Goal: Task Accomplishment & Management: Manage account settings

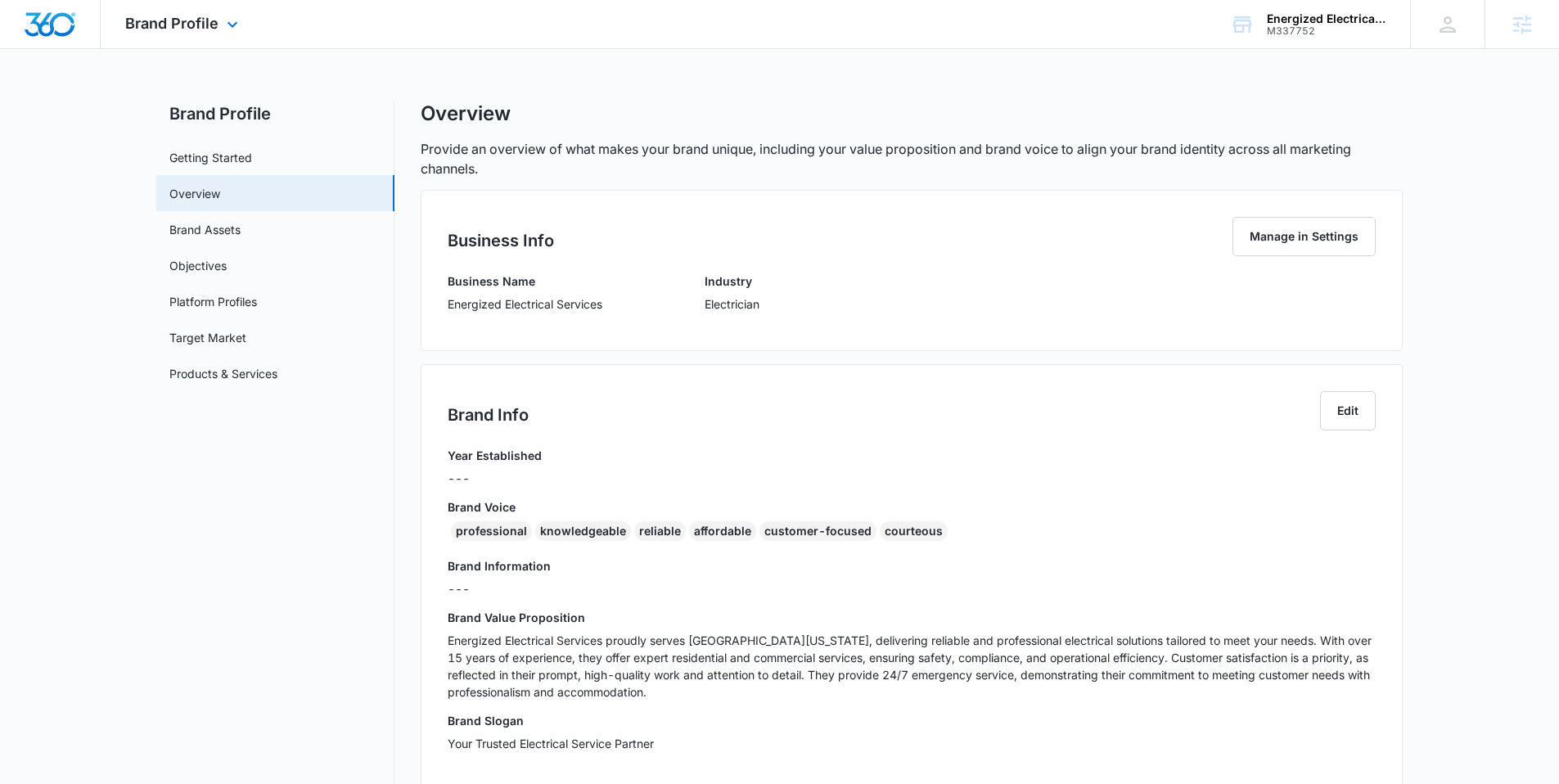
click at [211, 35] on div "Brand Profile Apps Reputation Websites Forms CRM Email Social Content Ads Intel…" at bounding box center [184, 24] width 166 height 48
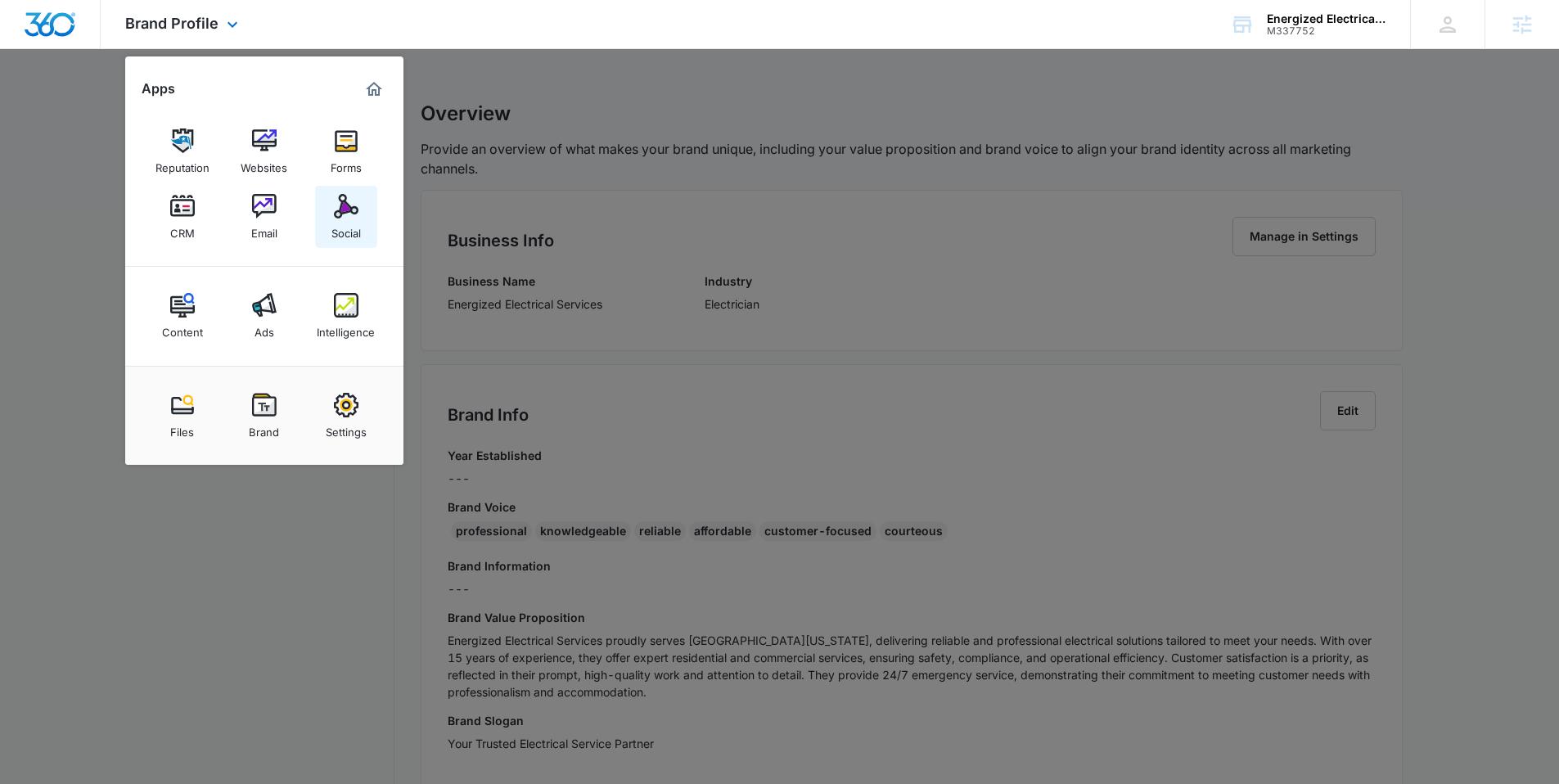
click at [332, 195] on link "Social" at bounding box center [346, 217] width 62 height 62
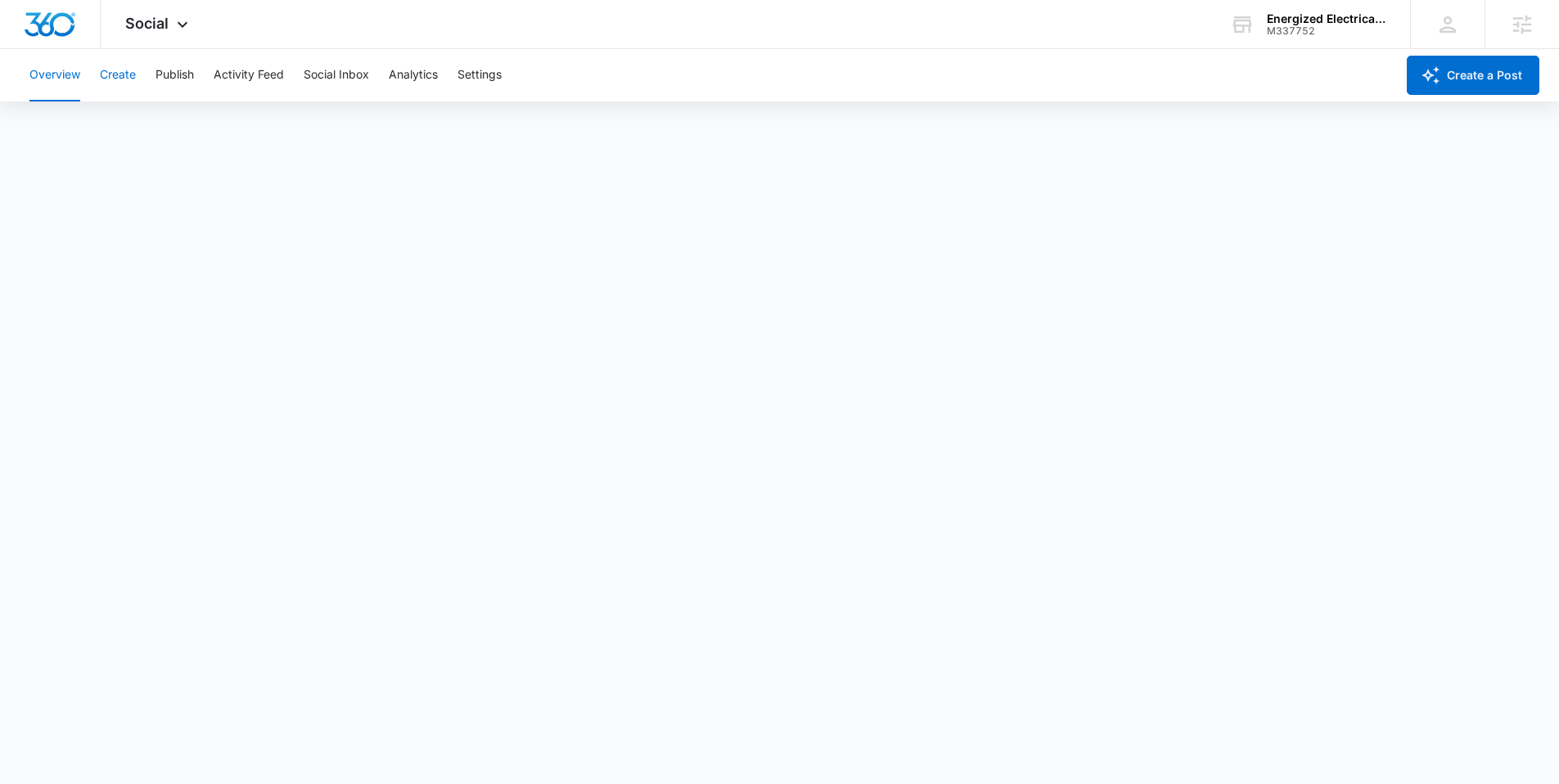
click at [122, 73] on button "Create" at bounding box center [118, 75] width 36 height 53
click at [154, 23] on span "Social" at bounding box center [147, 23] width 43 height 17
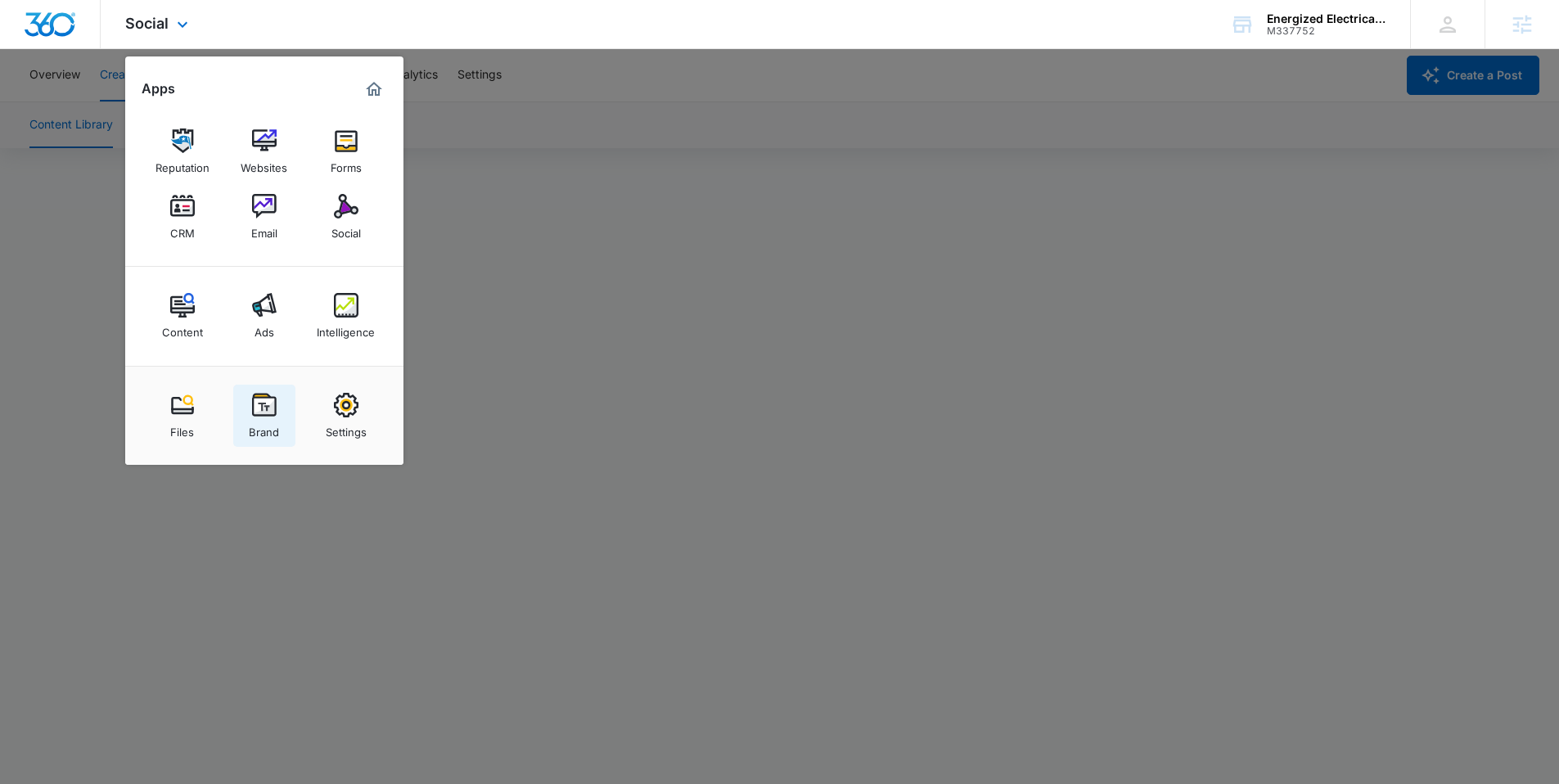
click at [268, 401] on img at bounding box center [264, 405] width 24 height 24
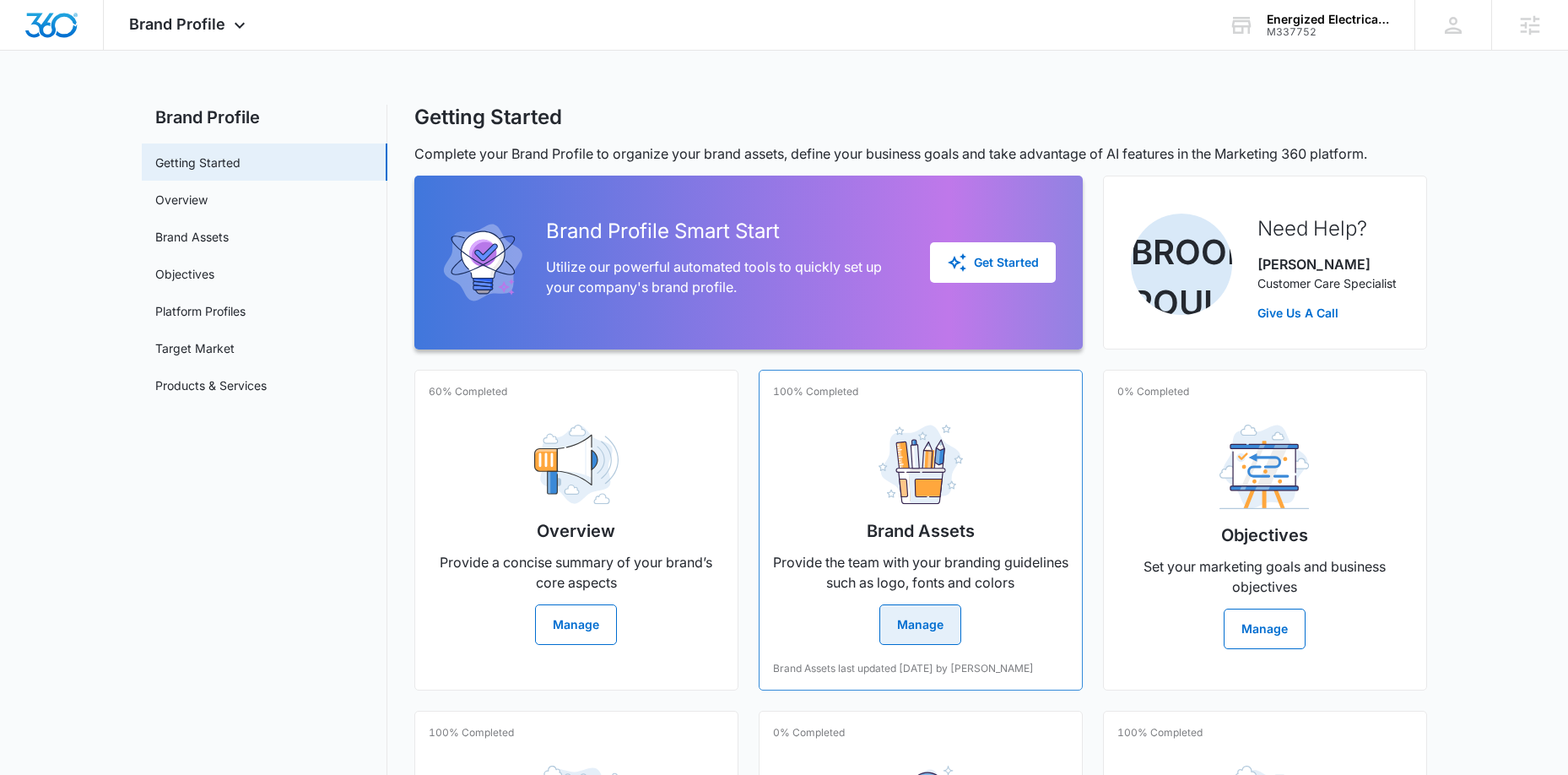
click at [940, 606] on button "Manage" at bounding box center [920, 625] width 82 height 41
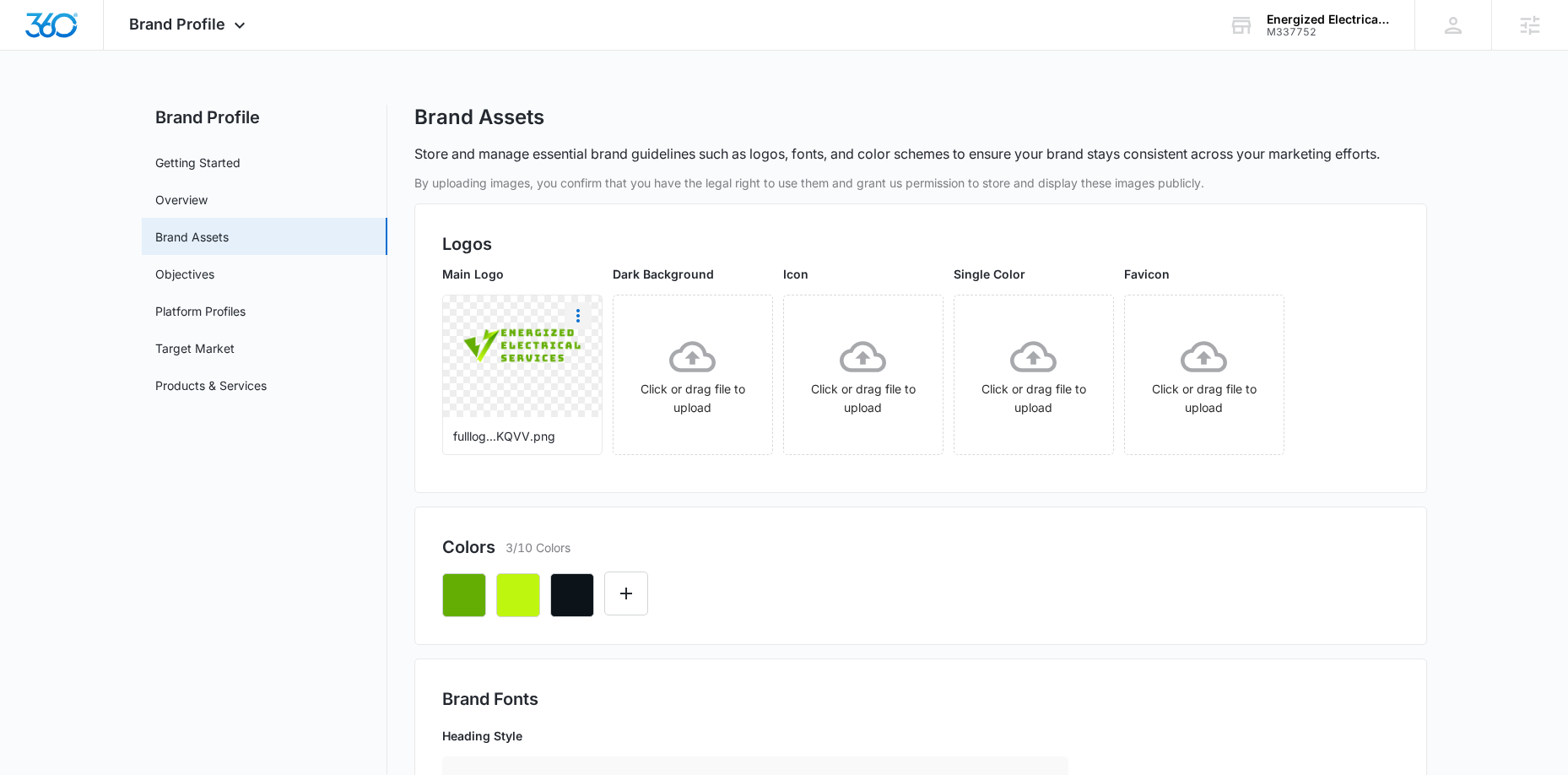
click at [588, 315] on icon "More" at bounding box center [578, 316] width 20 height 20
click at [596, 359] on div "Download" at bounding box center [613, 363] width 55 height 12
click at [463, 594] on icon "button" at bounding box center [464, 595] width 20 height 20
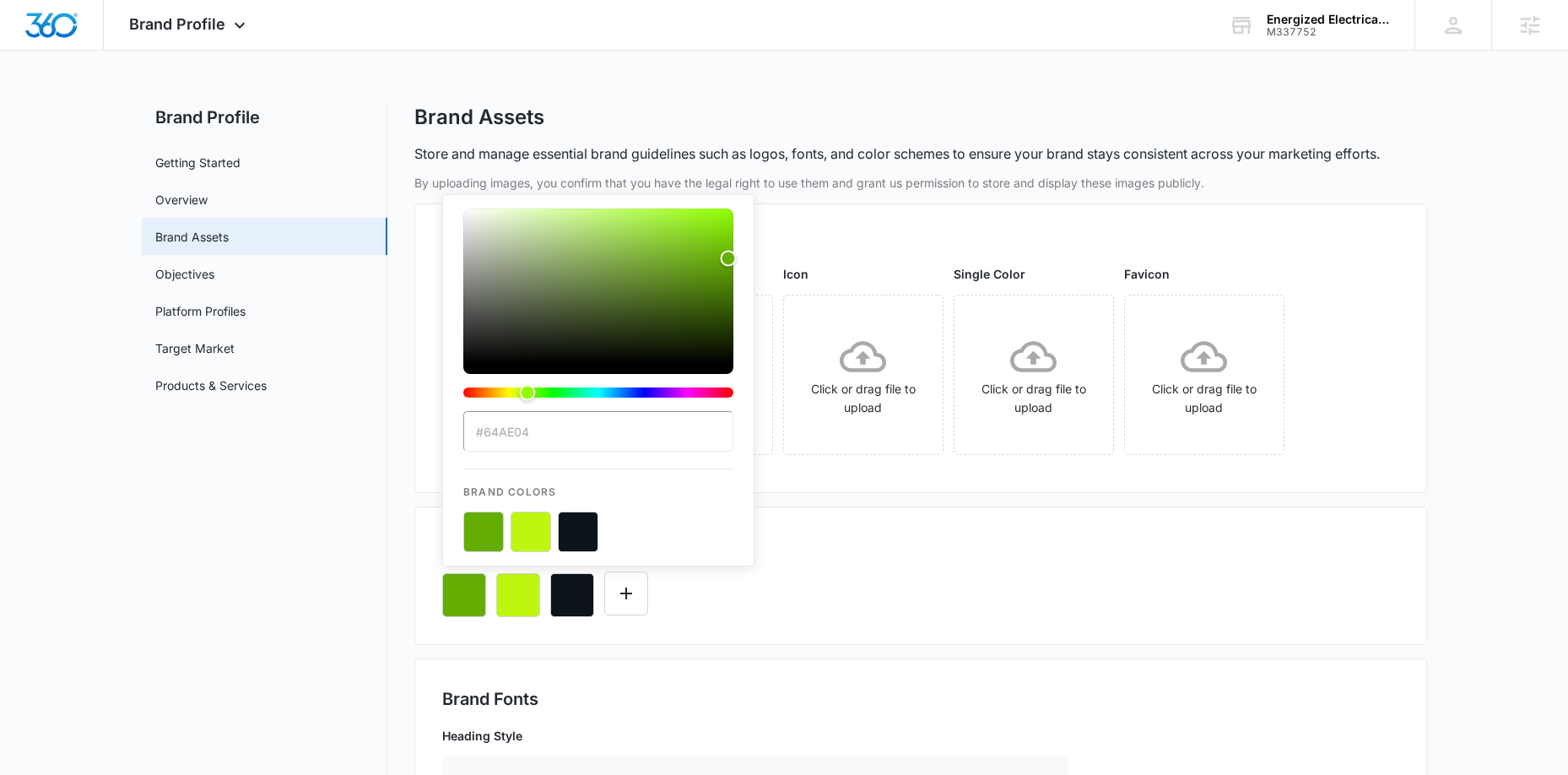
click at [552, 436] on input "#64AE04" at bounding box center [598, 431] width 270 height 41
drag, startPoint x: 550, startPoint y: 434, endPoint x: 484, endPoint y: 434, distance: 66.0
click at [484, 434] on input "#64AE04" at bounding box center [598, 431] width 270 height 41
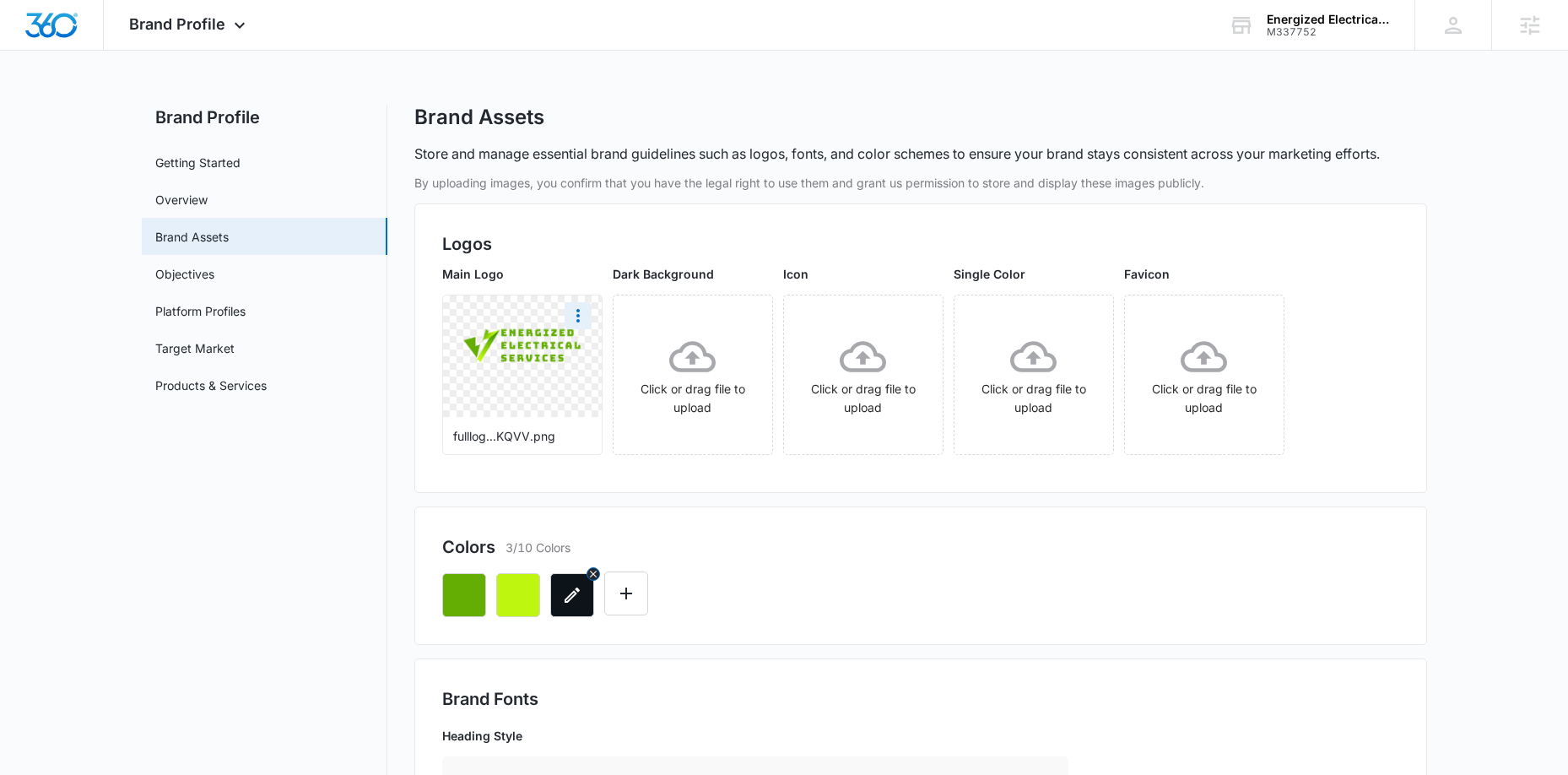
click at [585, 604] on button "button" at bounding box center [572, 595] width 44 height 44
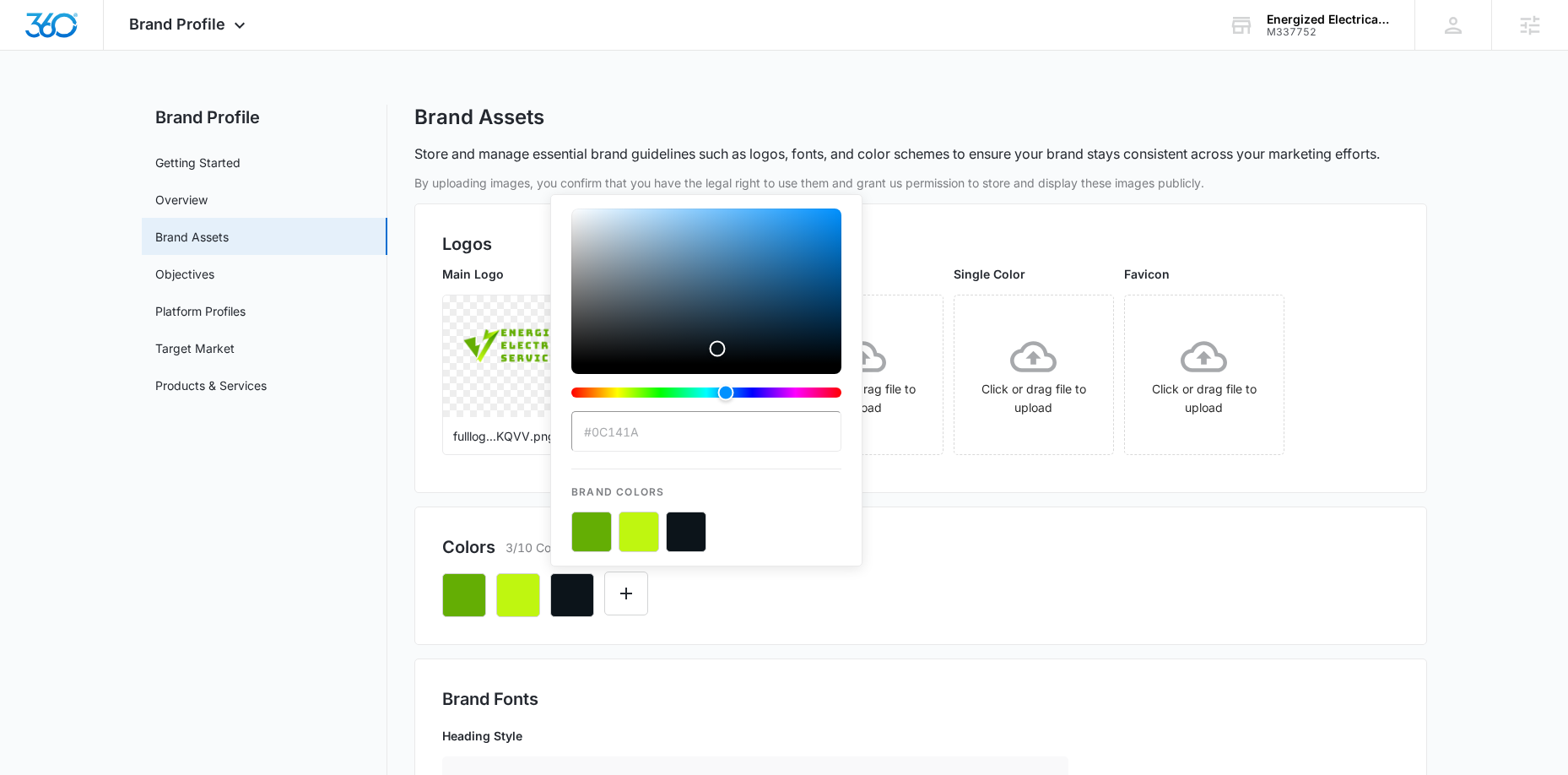
click at [645, 443] on input "#0C141A" at bounding box center [707, 431] width 270 height 41
drag, startPoint x: 660, startPoint y: 432, endPoint x: 594, endPoint y: 435, distance: 66.1
click at [594, 435] on input "#0C141A" at bounding box center [707, 431] width 270 height 41
click at [824, 554] on div "#0C141A Brand Colors" at bounding box center [706, 380] width 312 height 372
click at [767, 595] on div "#0C141A Brand Colors" at bounding box center [921, 588] width 957 height 58
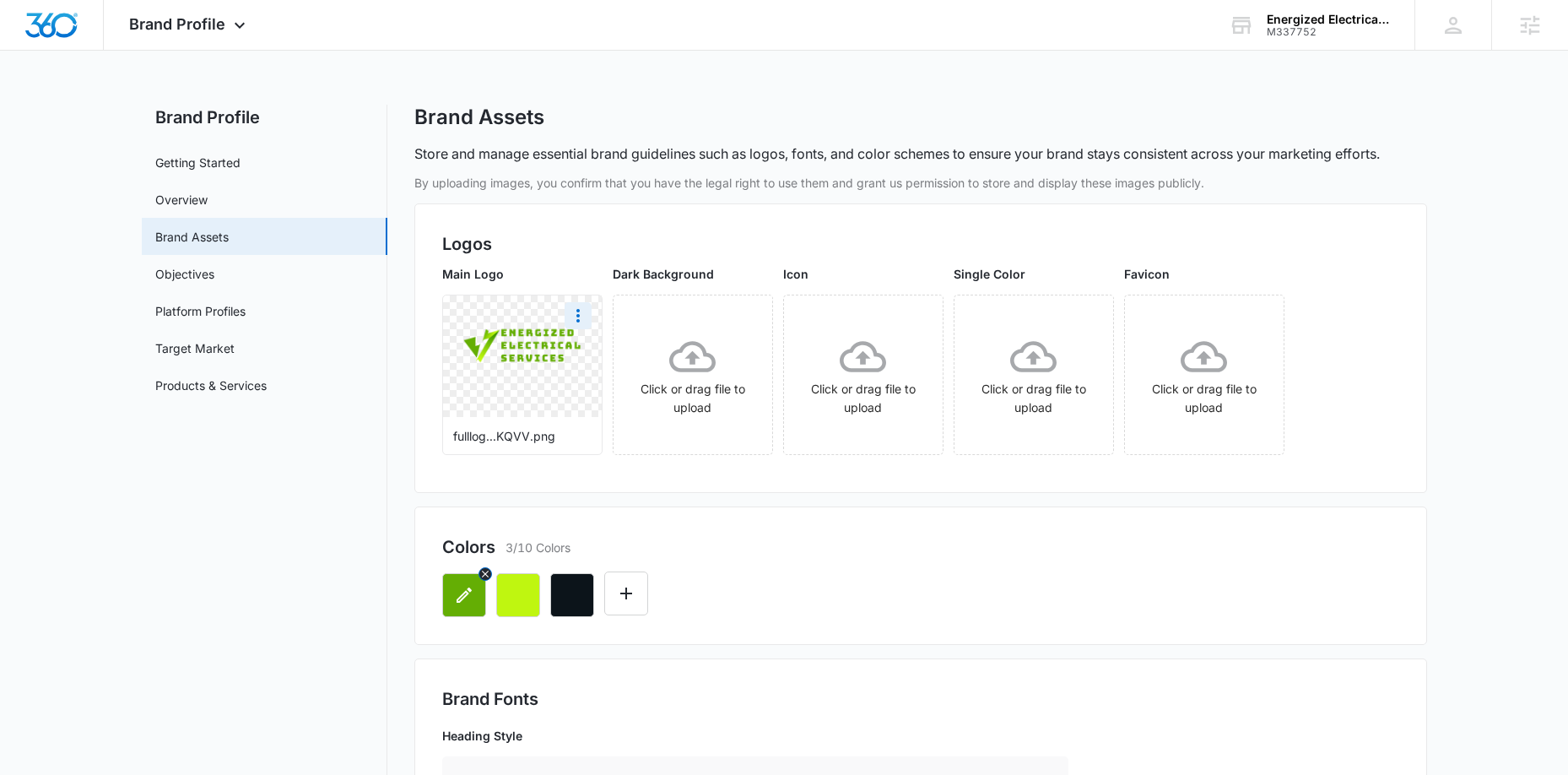
click at [458, 579] on button "button" at bounding box center [464, 595] width 44 height 44
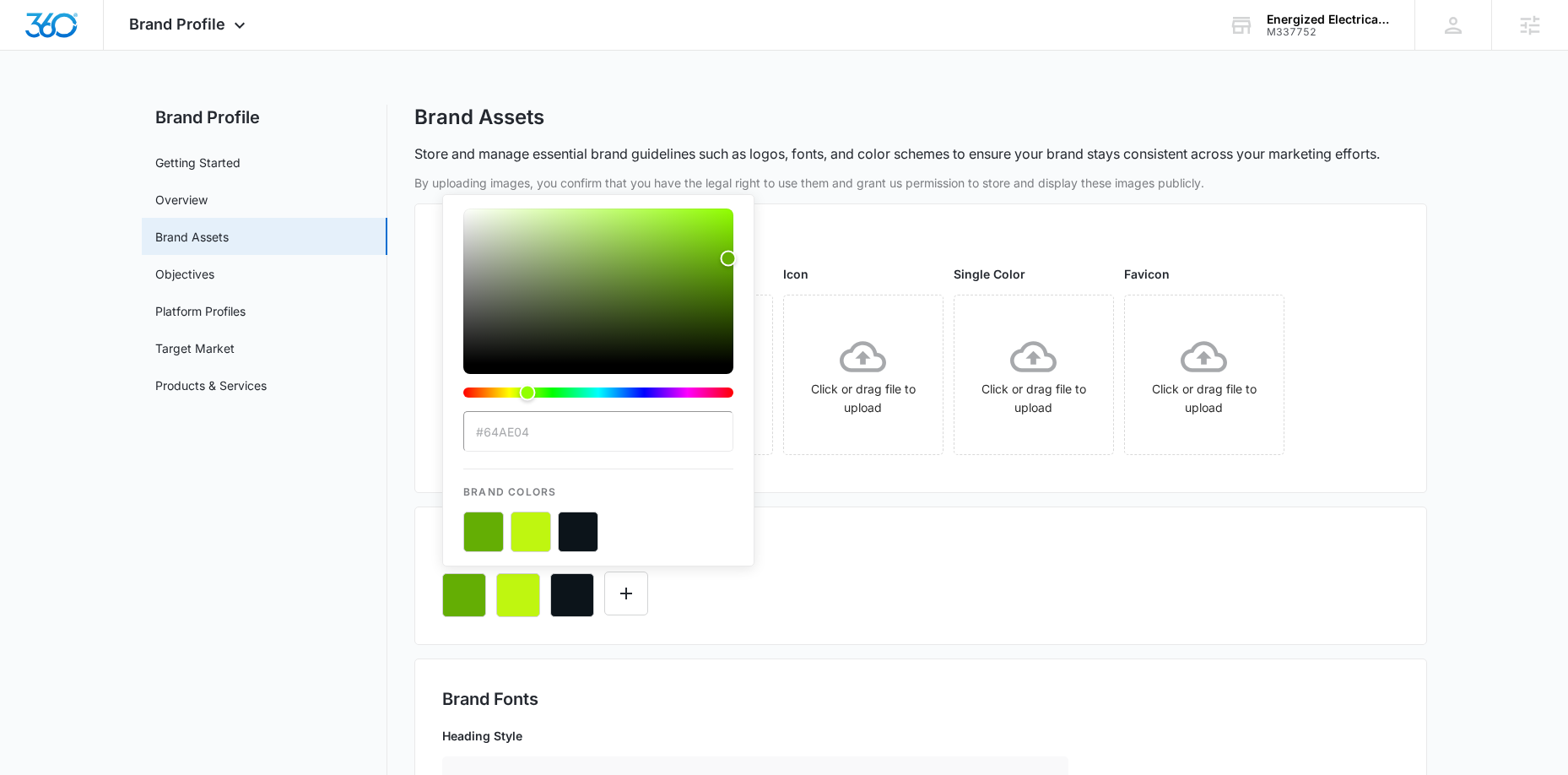
click at [529, 430] on input "#64AE04" at bounding box center [598, 431] width 270 height 41
drag, startPoint x: 535, startPoint y: 431, endPoint x: 480, endPoint y: 431, distance: 55.0
click at [480, 431] on input "#64AE04" at bounding box center [598, 431] width 270 height 41
click at [588, 608] on button "button" at bounding box center [572, 595] width 44 height 44
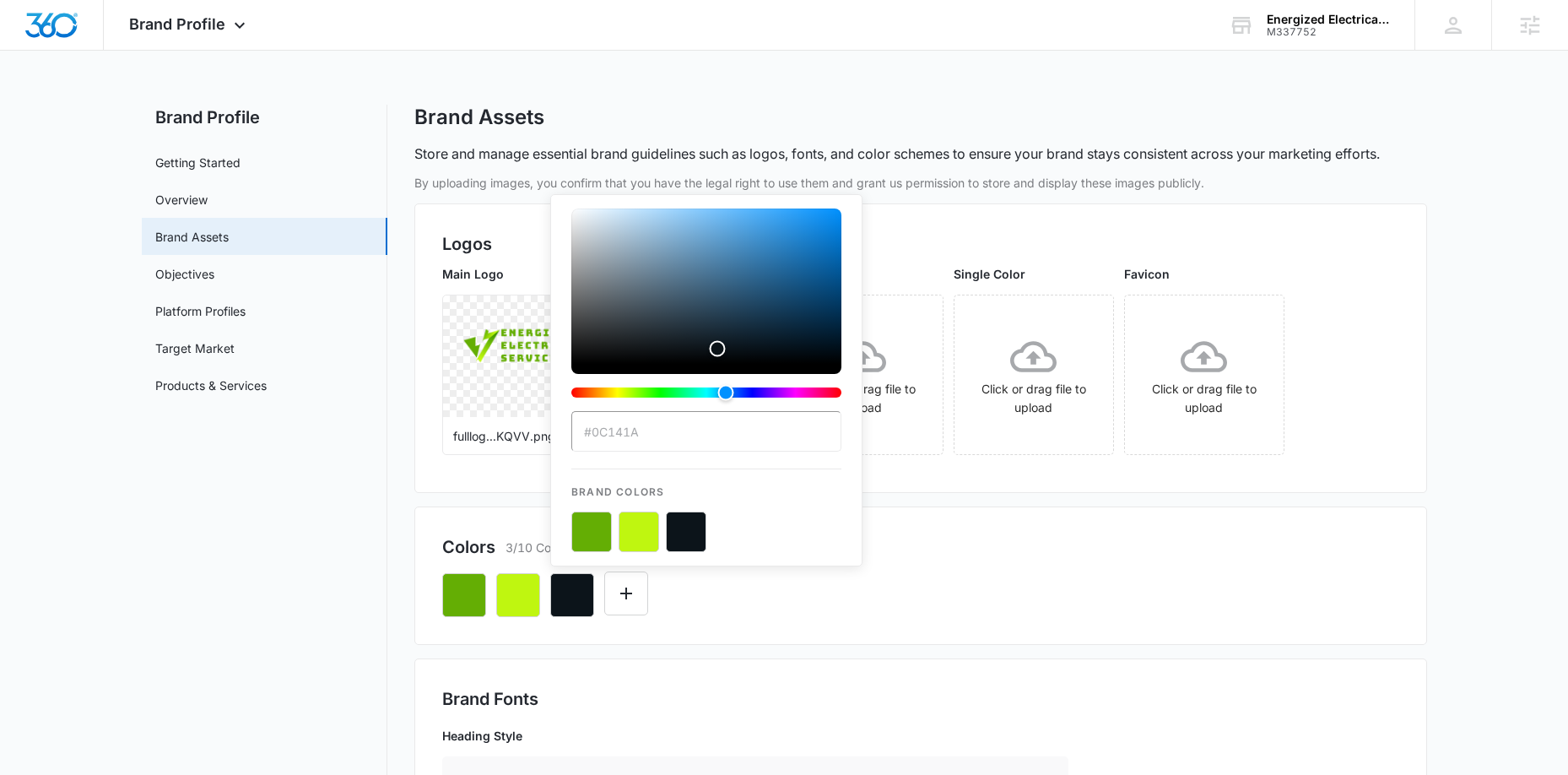
click at [686, 546] on button "color-picker-container" at bounding box center [686, 531] width 41 height 41
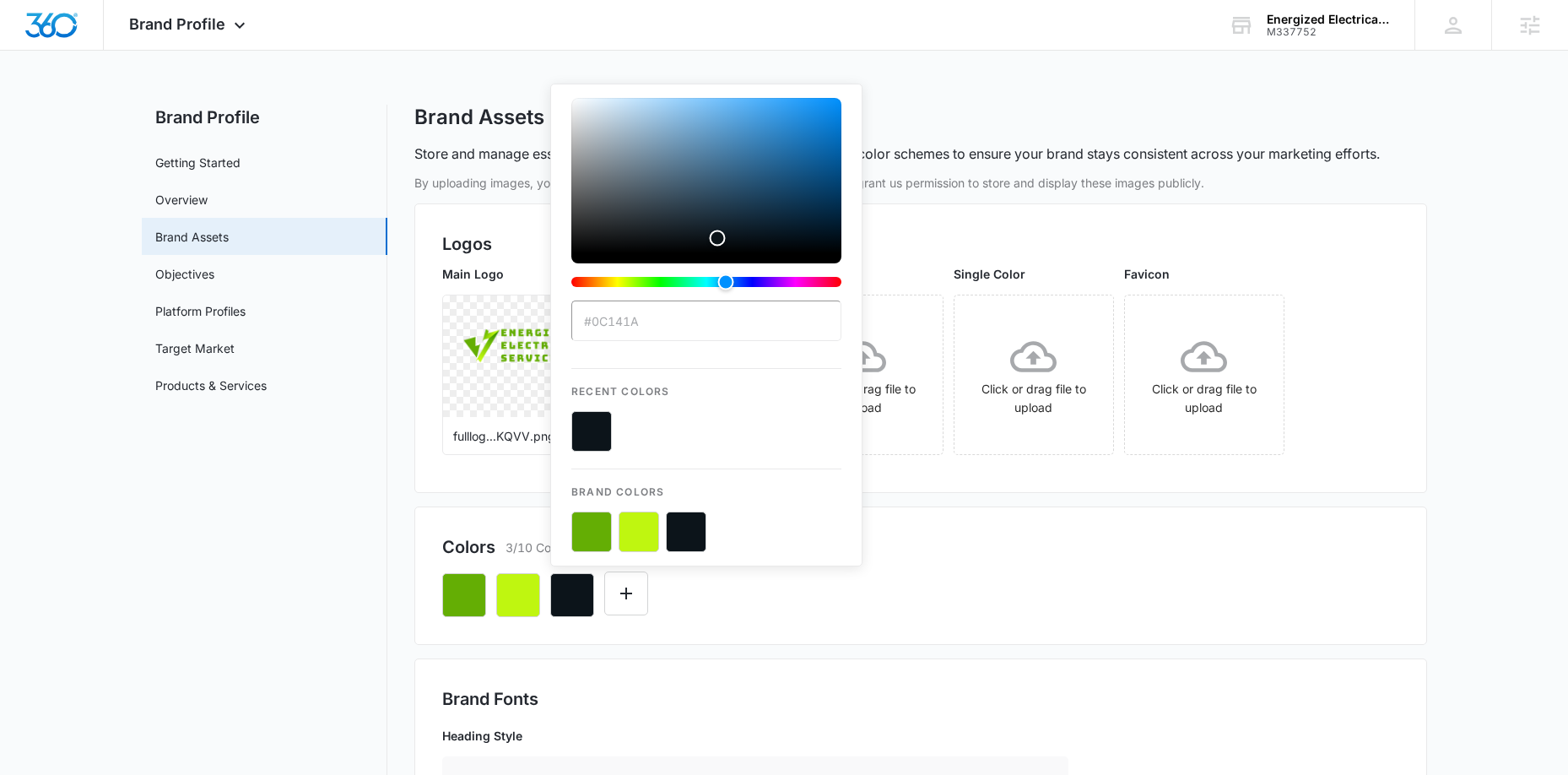
drag, startPoint x: 643, startPoint y: 323, endPoint x: 595, endPoint y: 322, distance: 48.0
click at [595, 322] on input "#0C141A" at bounding box center [707, 321] width 270 height 41
drag, startPoint x: 844, startPoint y: 547, endPoint x: 707, endPoint y: 557, distance: 137.4
click at [843, 547] on div "#0C141A Recent Colors Brand Colors" at bounding box center [706, 324] width 312 height 483
click at [861, 617] on div "Colors 3/10 Colors #0C141A Recent Colors Brand Colors" at bounding box center [920, 576] width 1012 height 139
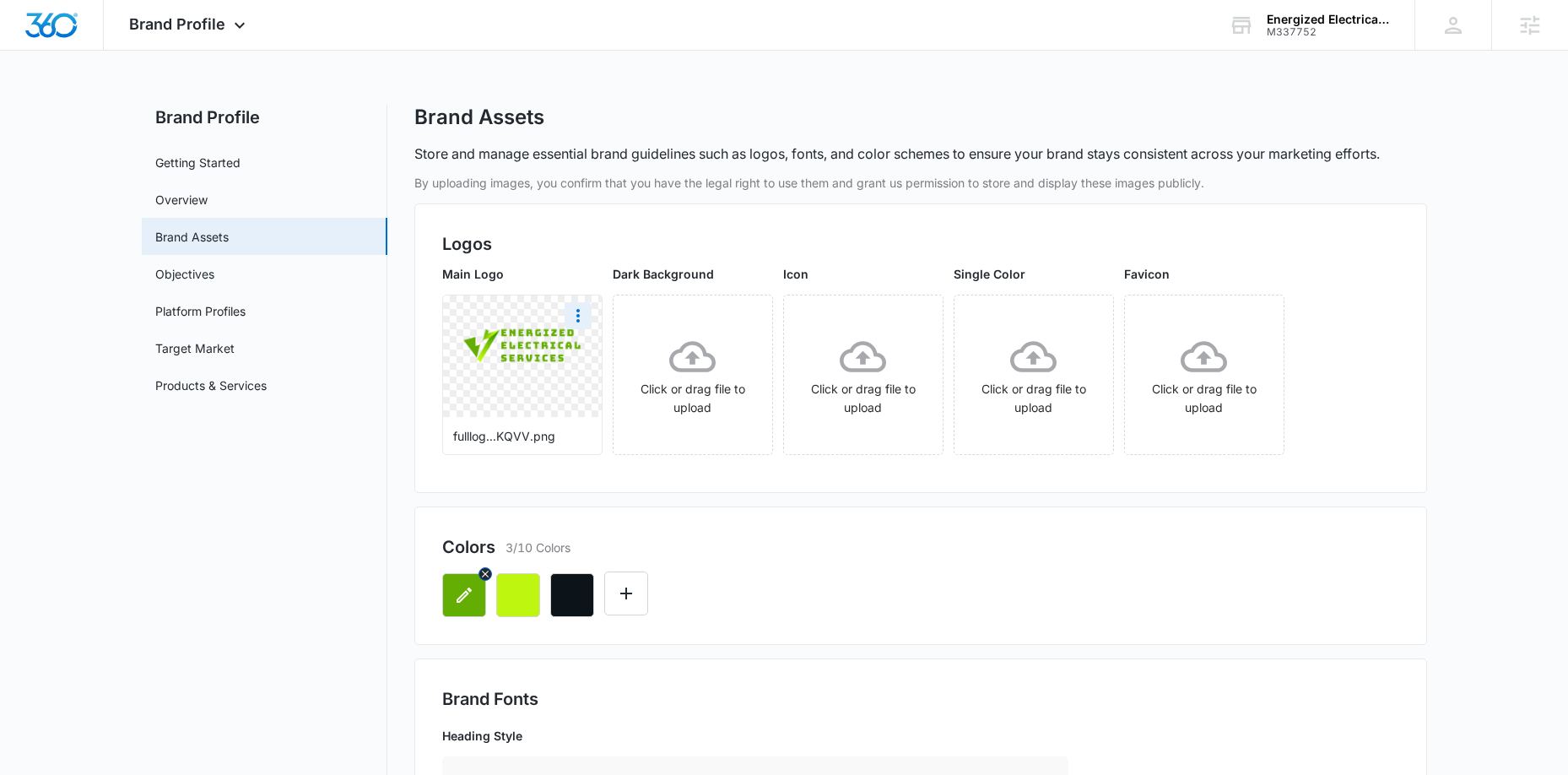
click at [454, 606] on button "button" at bounding box center [464, 595] width 44 height 44
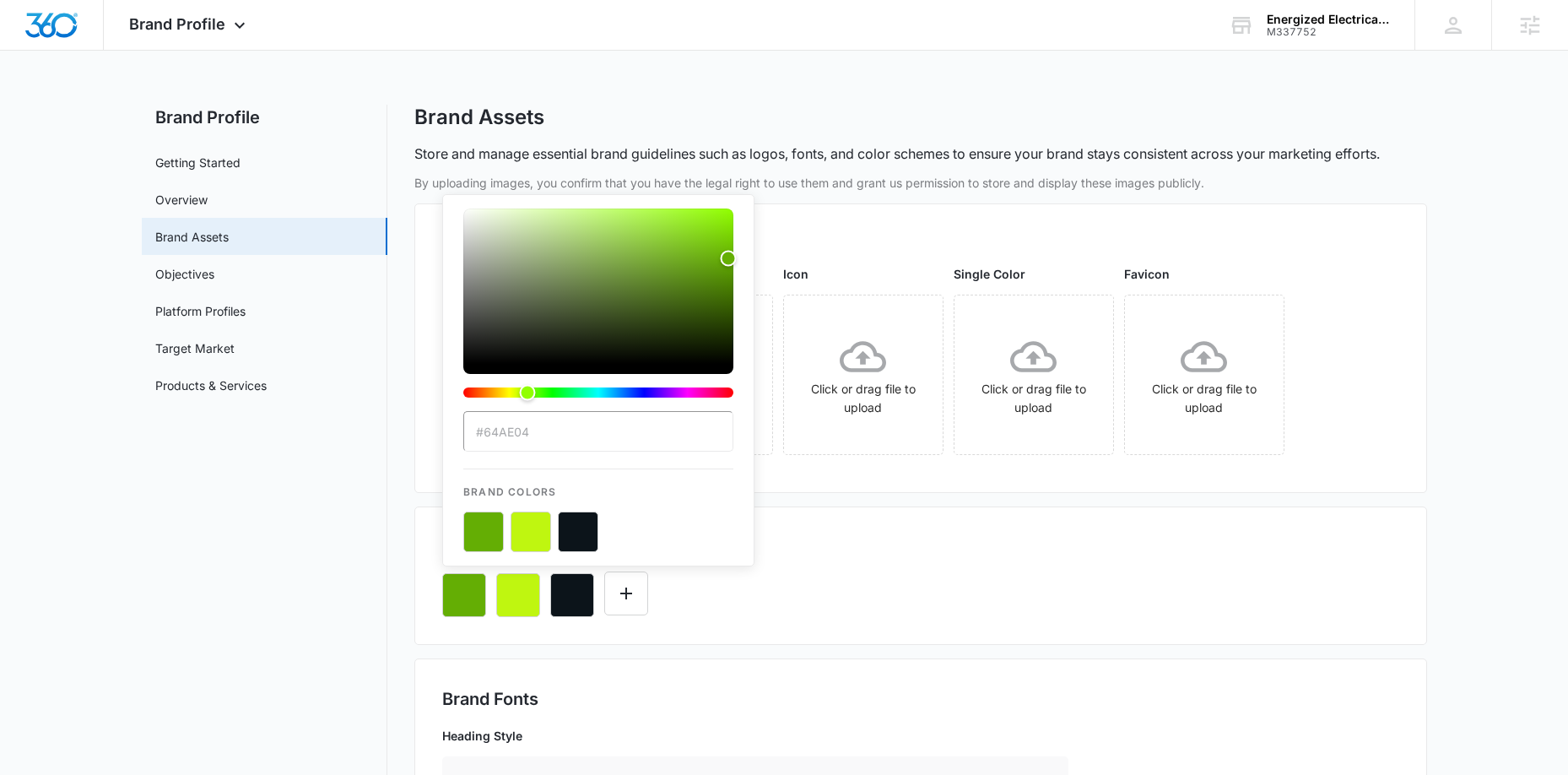
click at [553, 442] on input "#64AE04" at bounding box center [598, 431] width 270 height 41
drag, startPoint x: 536, startPoint y: 440, endPoint x: 485, endPoint y: 436, distance: 51.2
click at [485, 436] on input "#64AE04" at bounding box center [598, 431] width 270 height 41
click at [852, 538] on div "Colors 3/10 Colors" at bounding box center [921, 547] width 957 height 25
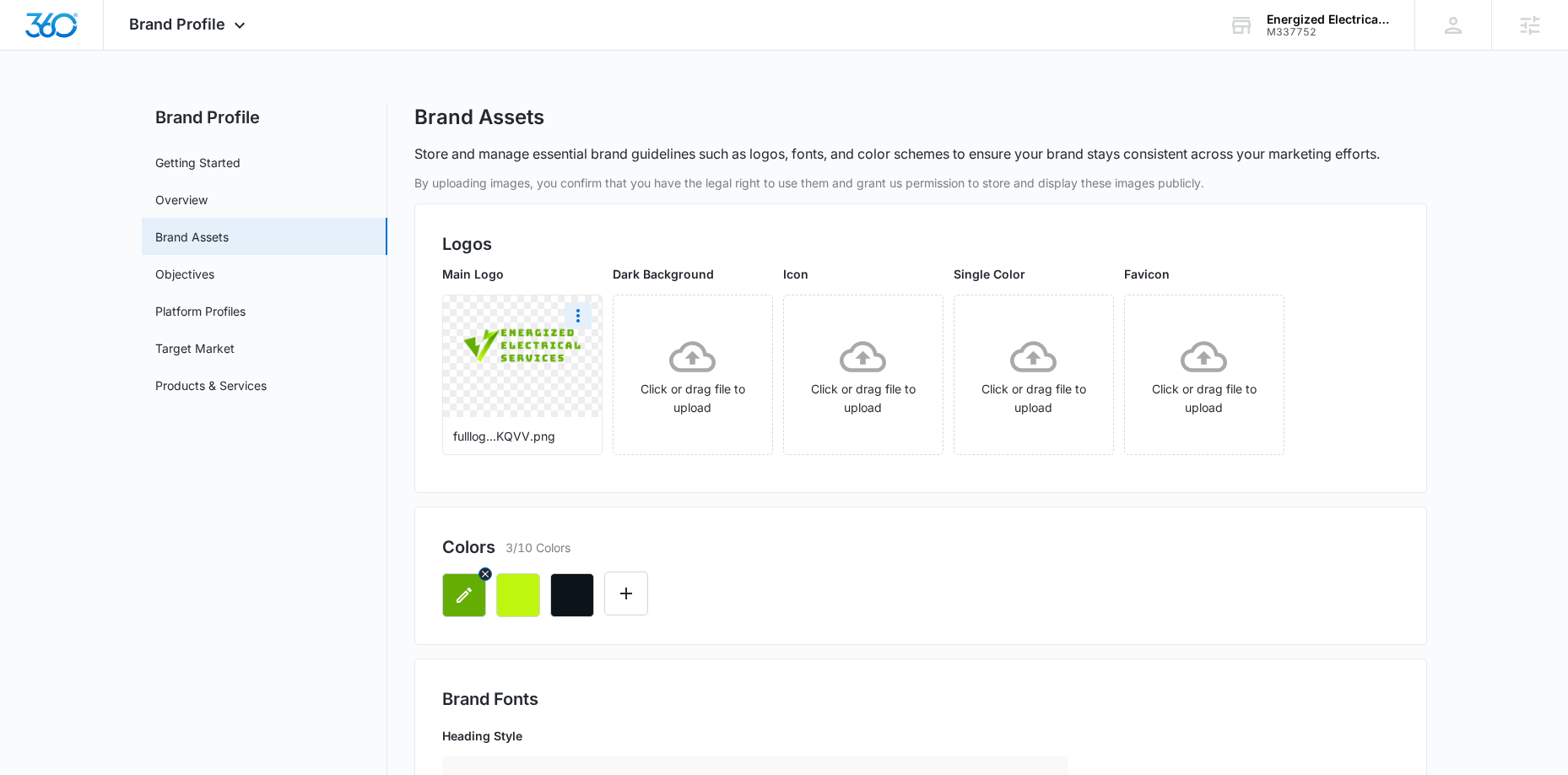
click at [460, 594] on icon "button" at bounding box center [464, 595] width 20 height 20
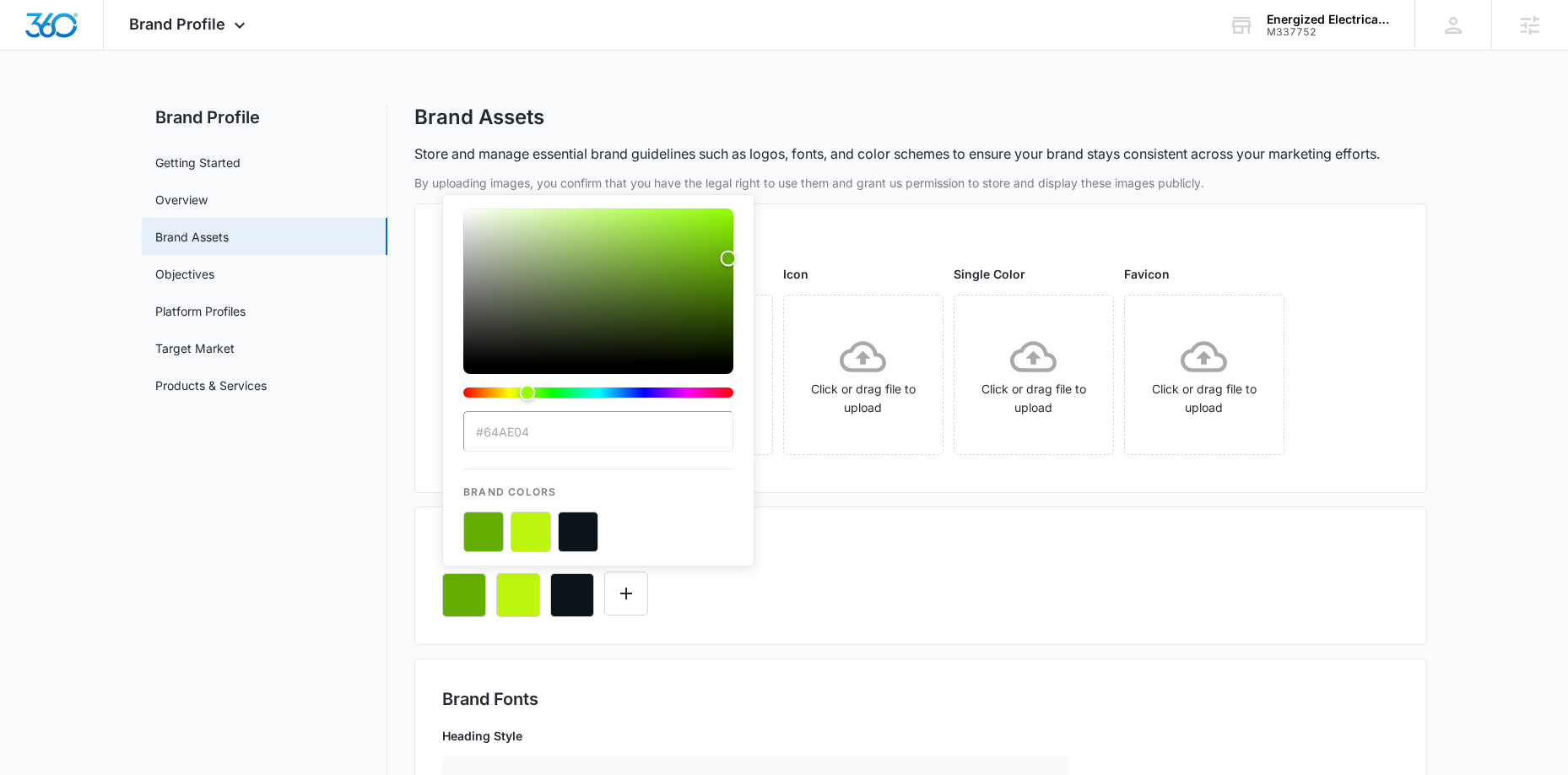
click at [565, 415] on input "#64AE04" at bounding box center [598, 431] width 270 height 41
drag, startPoint x: 546, startPoint y: 435, endPoint x: 483, endPoint y: 432, distance: 63.1
click at [483, 432] on input "#64AE04" at bounding box center [598, 431] width 270 height 41
click at [529, 607] on button "button" at bounding box center [517, 595] width 44 height 44
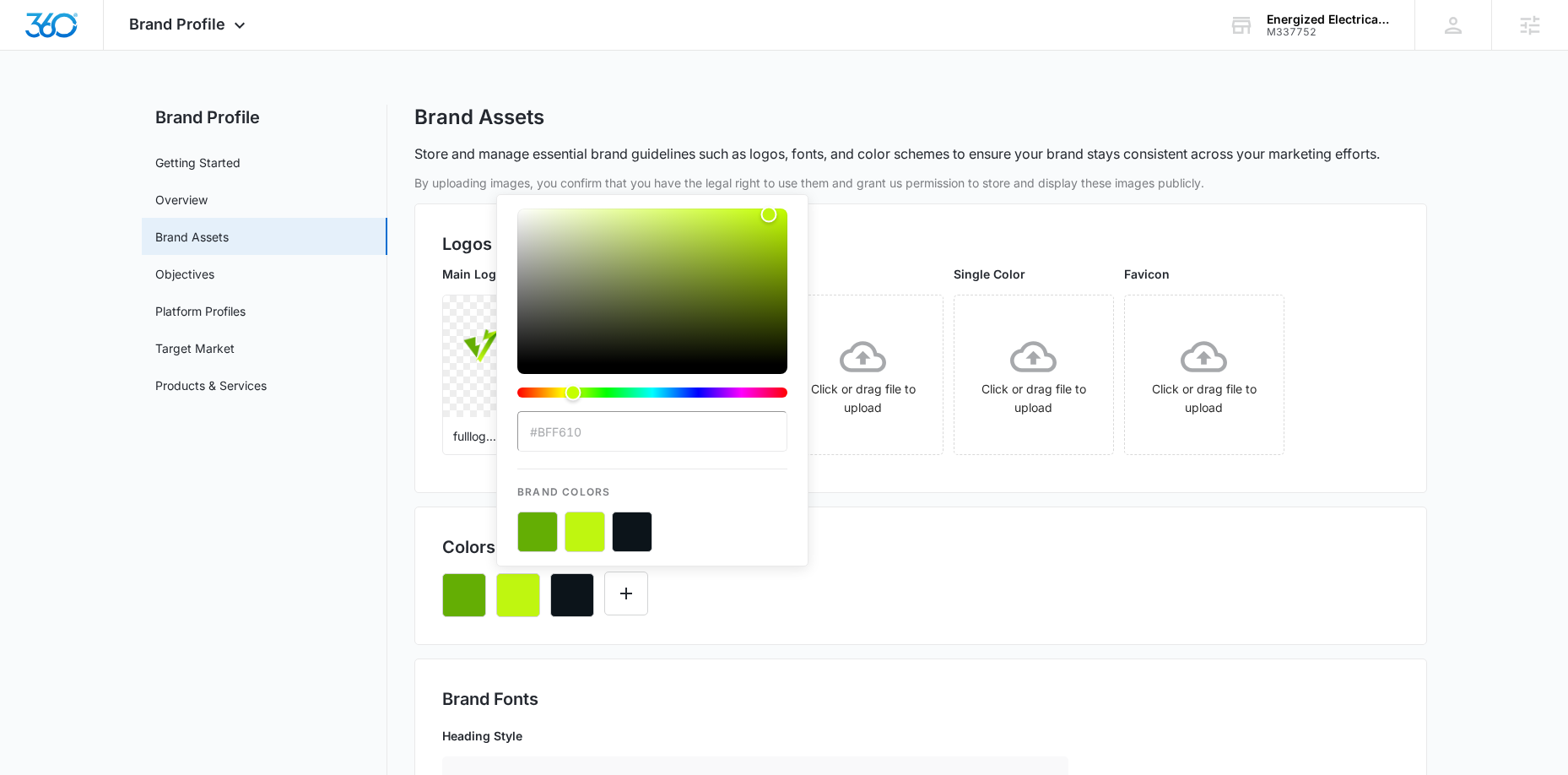
click at [601, 422] on input "#BFF610" at bounding box center [652, 431] width 270 height 41
drag, startPoint x: 597, startPoint y: 435, endPoint x: 540, endPoint y: 437, distance: 57.0
click at [540, 437] on input "#BFF610" at bounding box center [652, 431] width 270 height 41
click at [628, 526] on button "color-picker-container" at bounding box center [632, 531] width 41 height 41
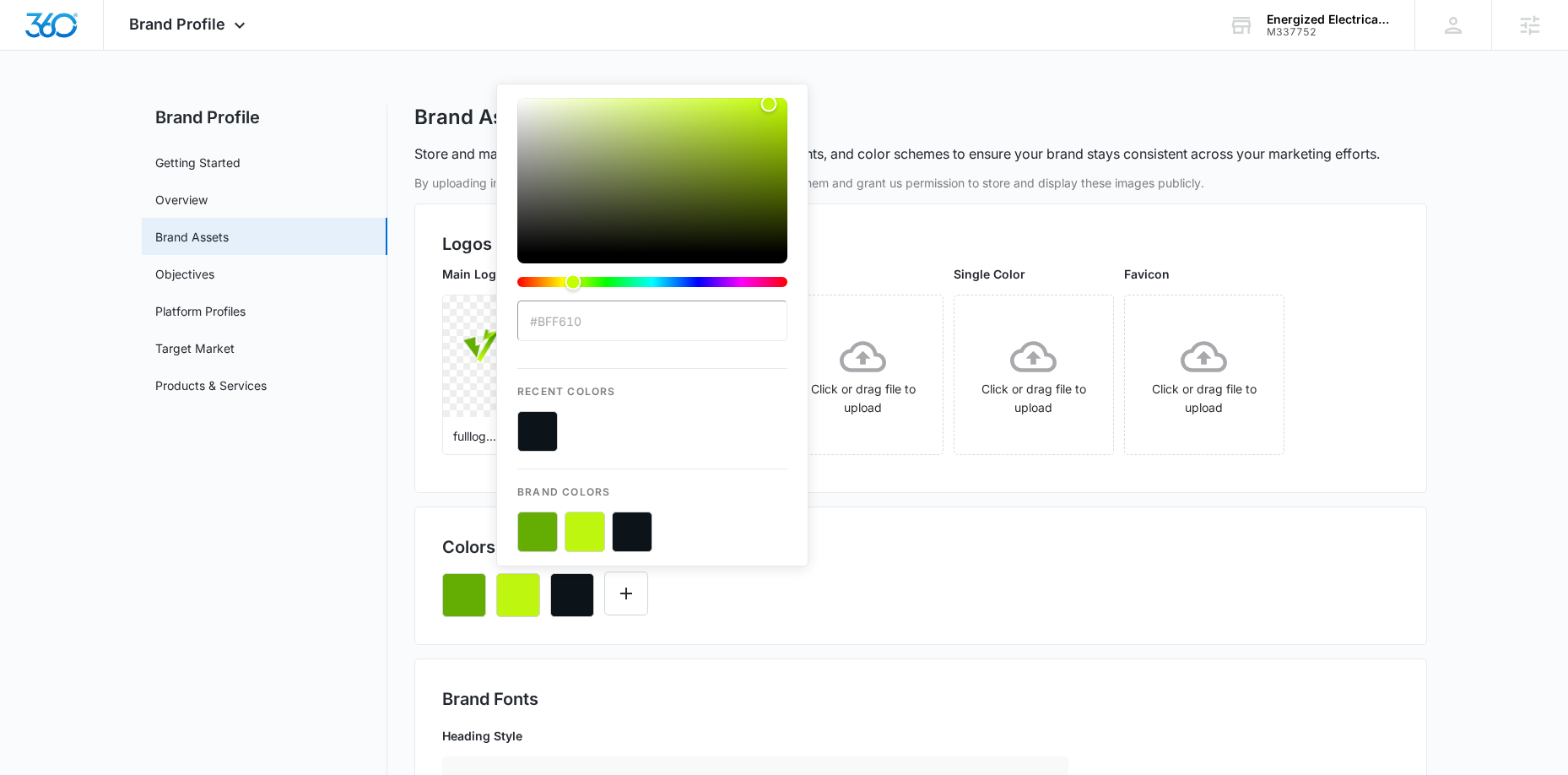
click at [543, 423] on button "color-picker-container" at bounding box center [538, 431] width 41 height 41
click at [922, 549] on div "Colors 3/10 Colors" at bounding box center [921, 547] width 957 height 25
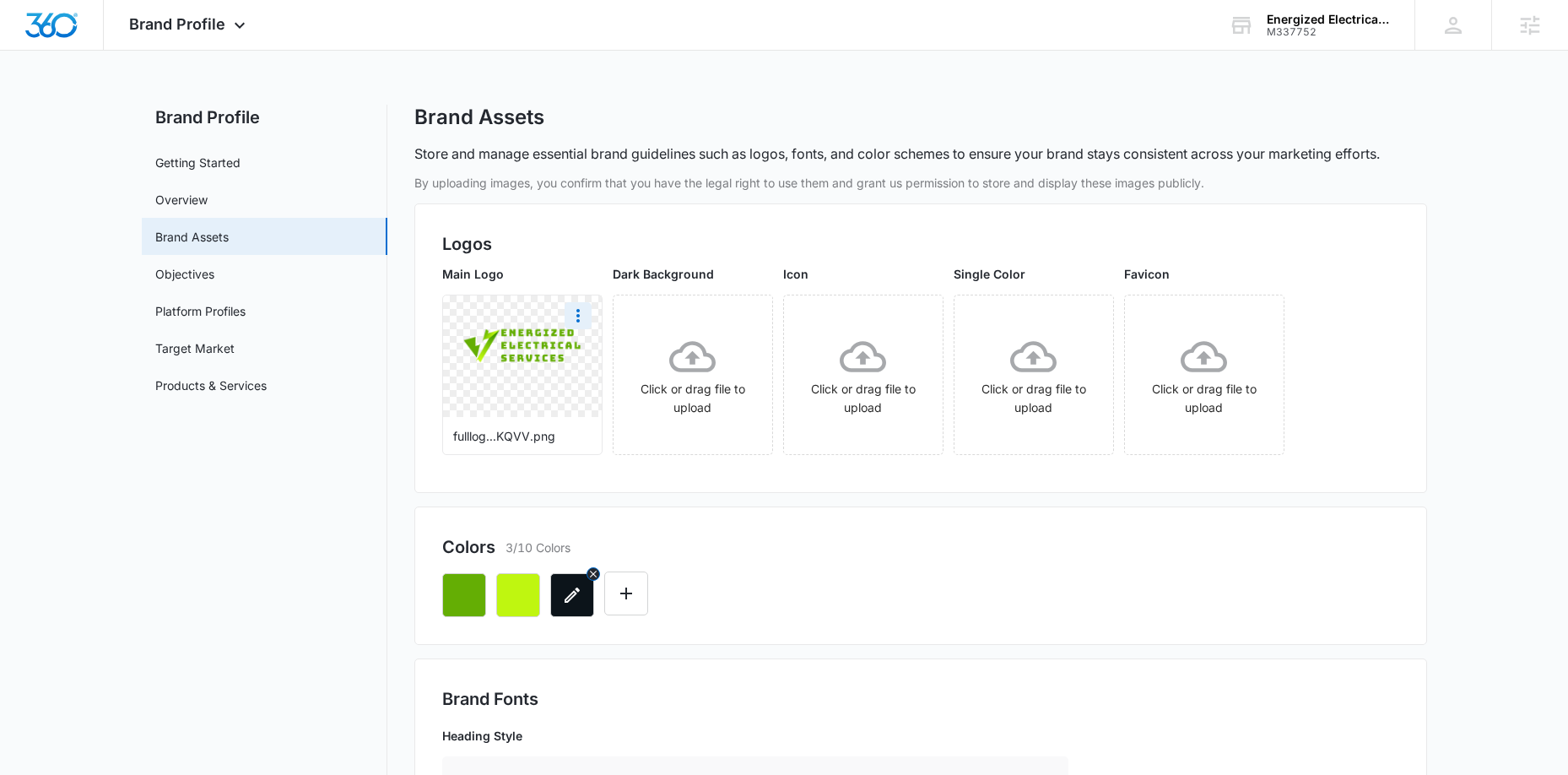
click at [571, 609] on button "button" at bounding box center [572, 595] width 44 height 44
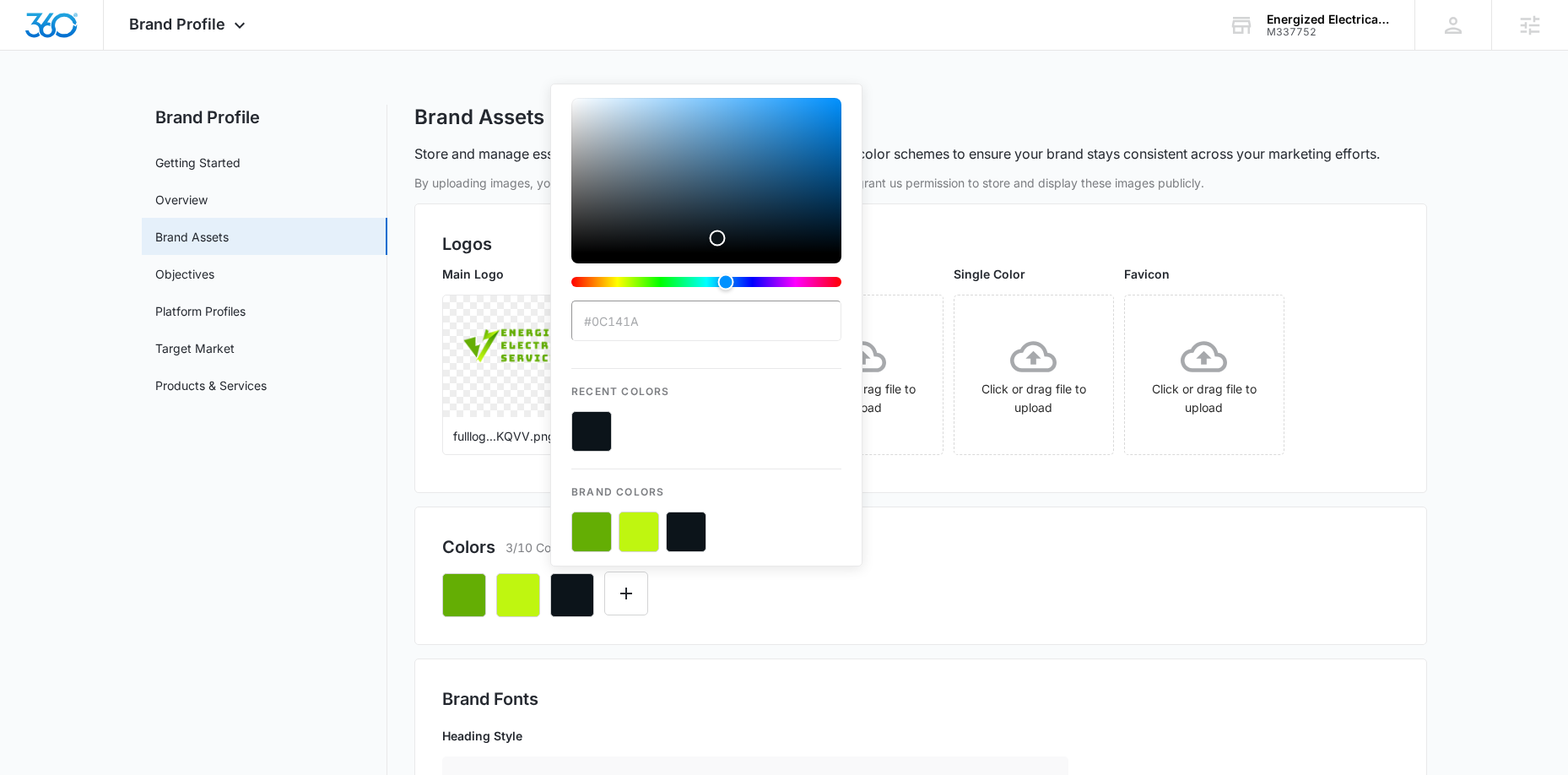
click at [639, 318] on input "#0C141A" at bounding box center [707, 321] width 270 height 41
drag, startPoint x: 657, startPoint y: 324, endPoint x: 620, endPoint y: 326, distance: 37.1
click at [596, 327] on input "#0C141A" at bounding box center [707, 321] width 270 height 41
click at [667, 323] on input "#0C141A" at bounding box center [707, 321] width 270 height 41
drag, startPoint x: 651, startPoint y: 325, endPoint x: 592, endPoint y: 325, distance: 59.0
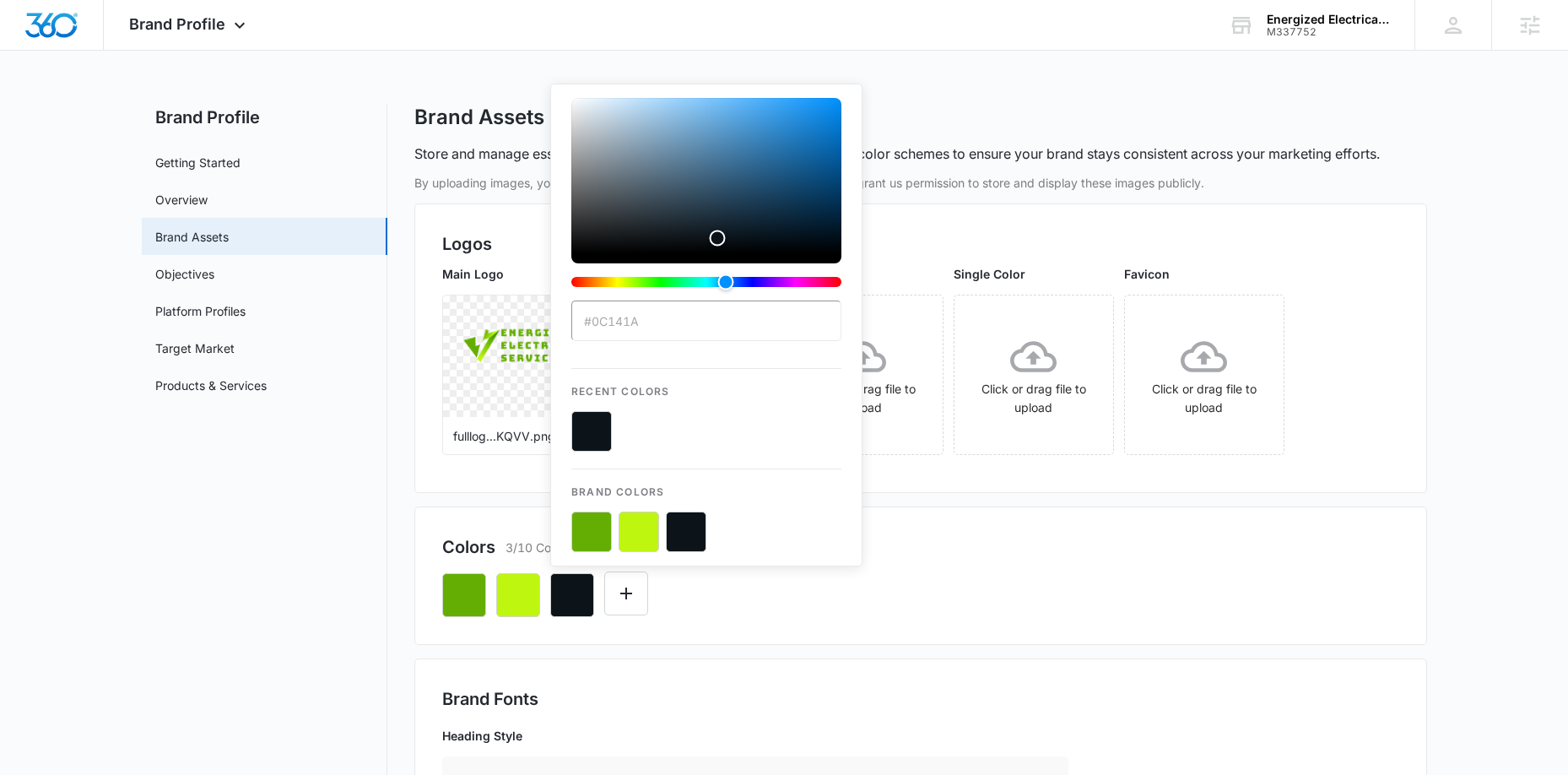
click at [592, 325] on input "#0C141A" at bounding box center [707, 321] width 270 height 41
click at [212, 33] on div "Brand Profile Apps Reputation Websites Forms CRM Email Social Content Ads Intel…" at bounding box center [189, 25] width 172 height 50
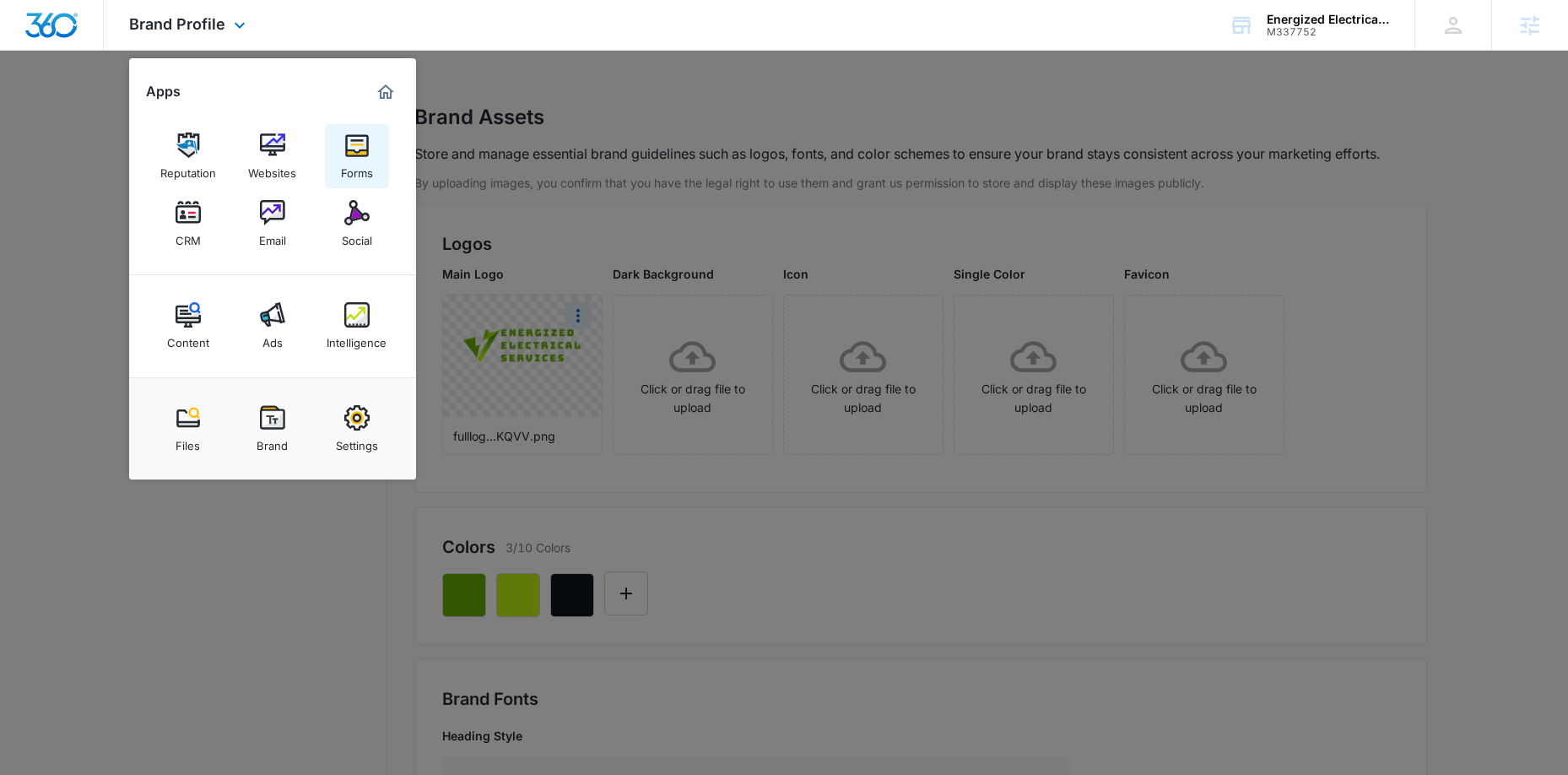
click at [356, 159] on div "Forms" at bounding box center [357, 169] width 32 height 22
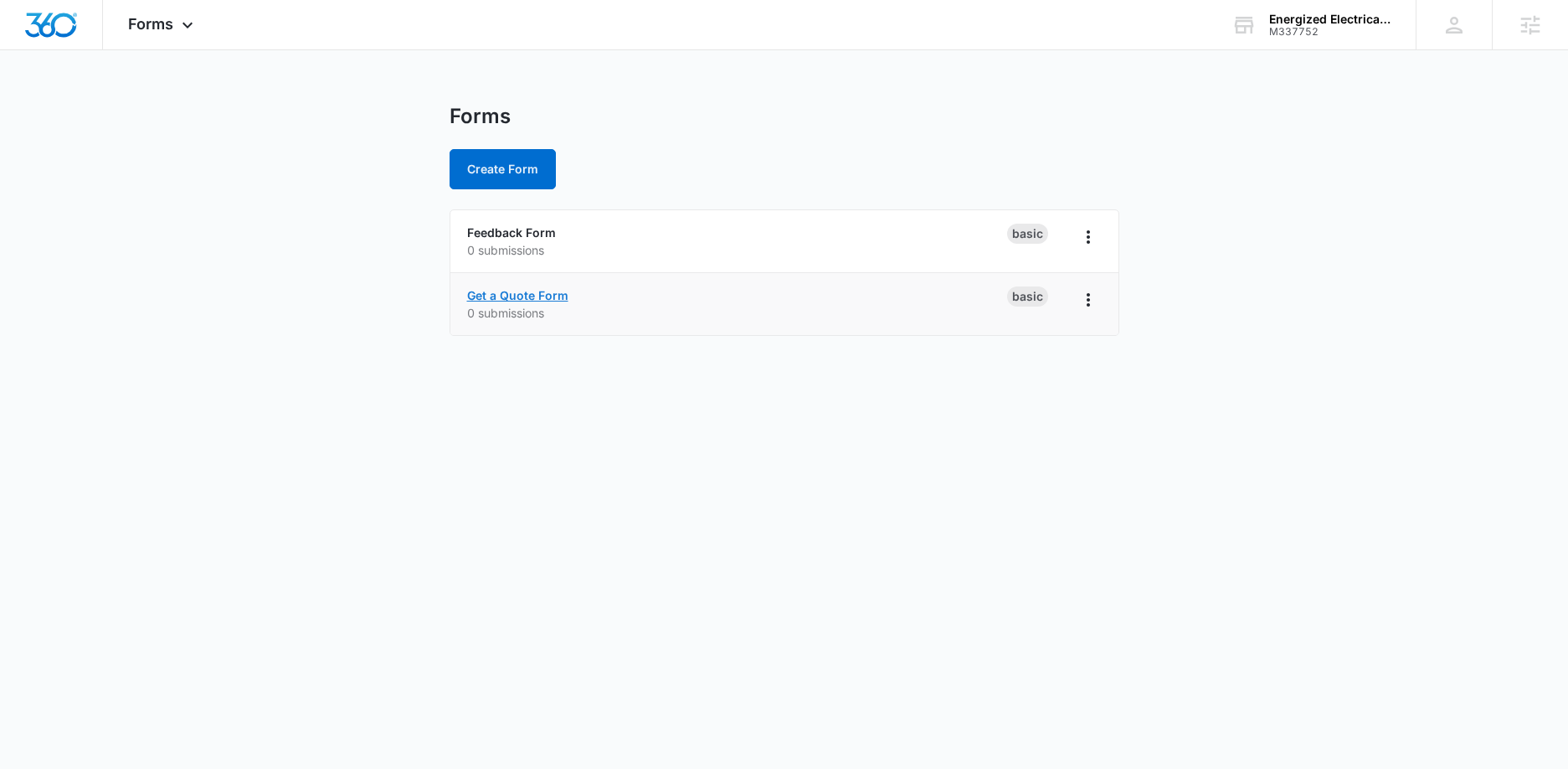
click at [522, 292] on link "Get a Quote Form" at bounding box center [518, 295] width 101 height 14
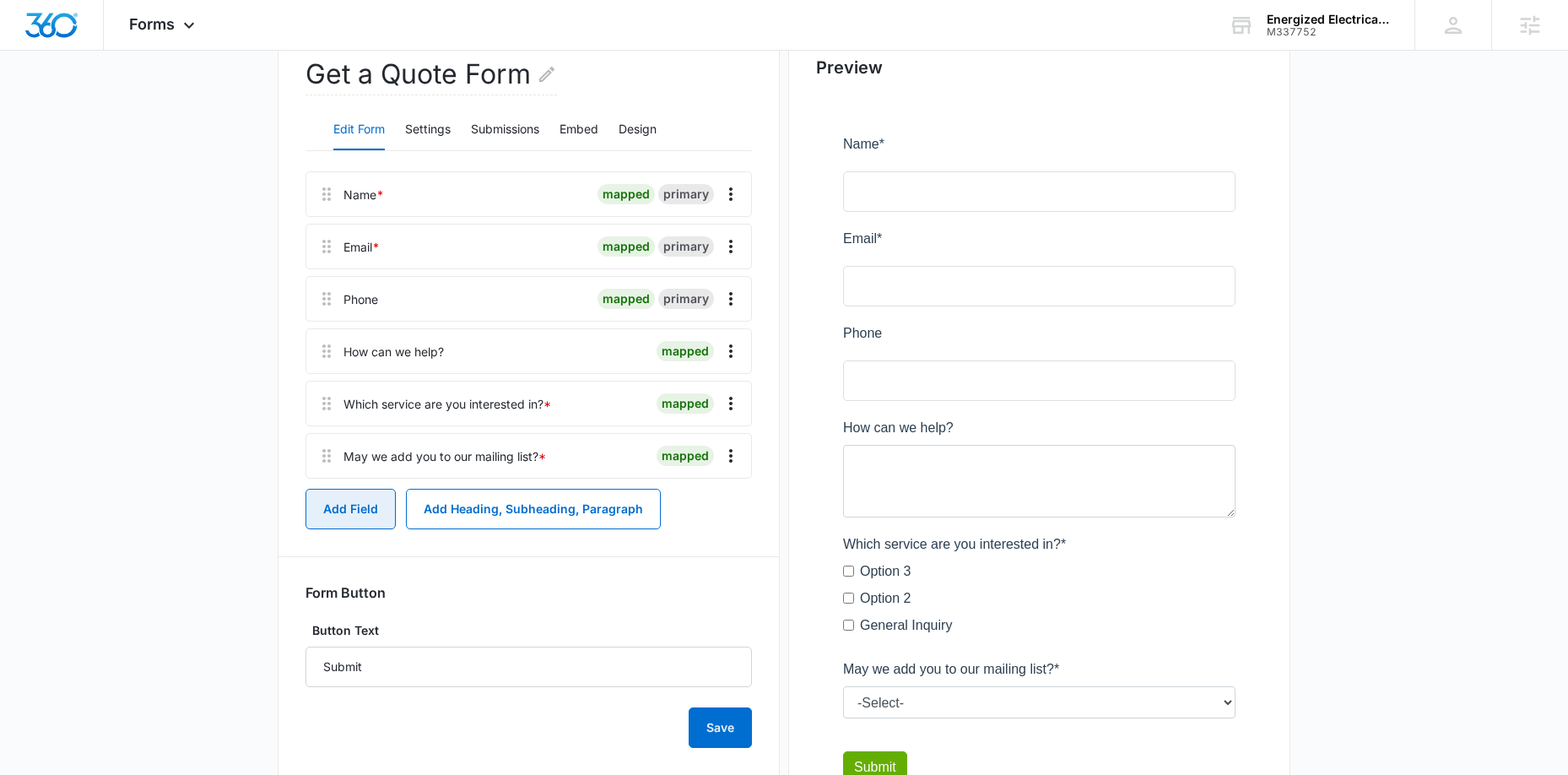
scroll to position [298, 0]
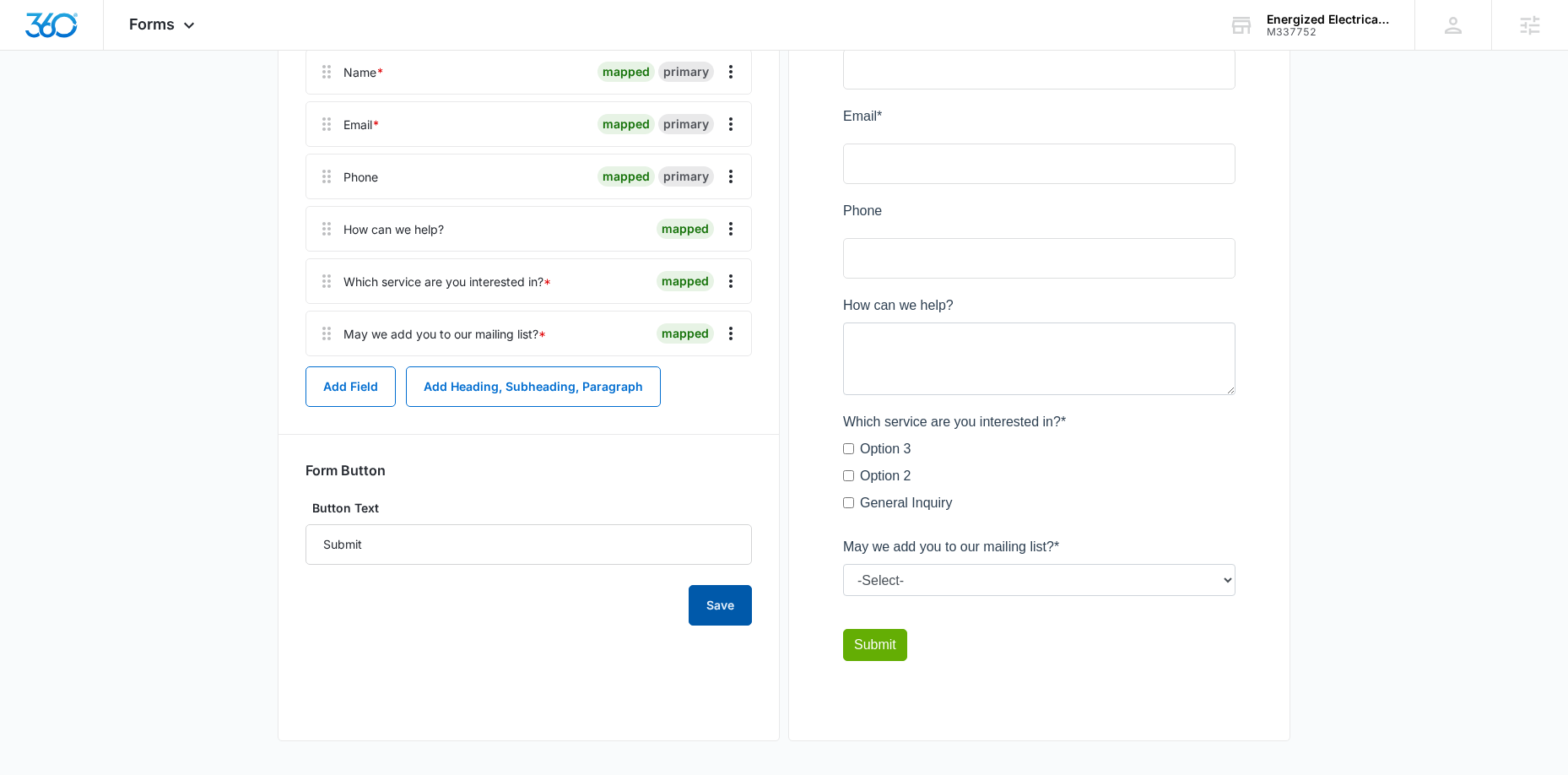
click at [726, 602] on button "Save" at bounding box center [720, 605] width 63 height 41
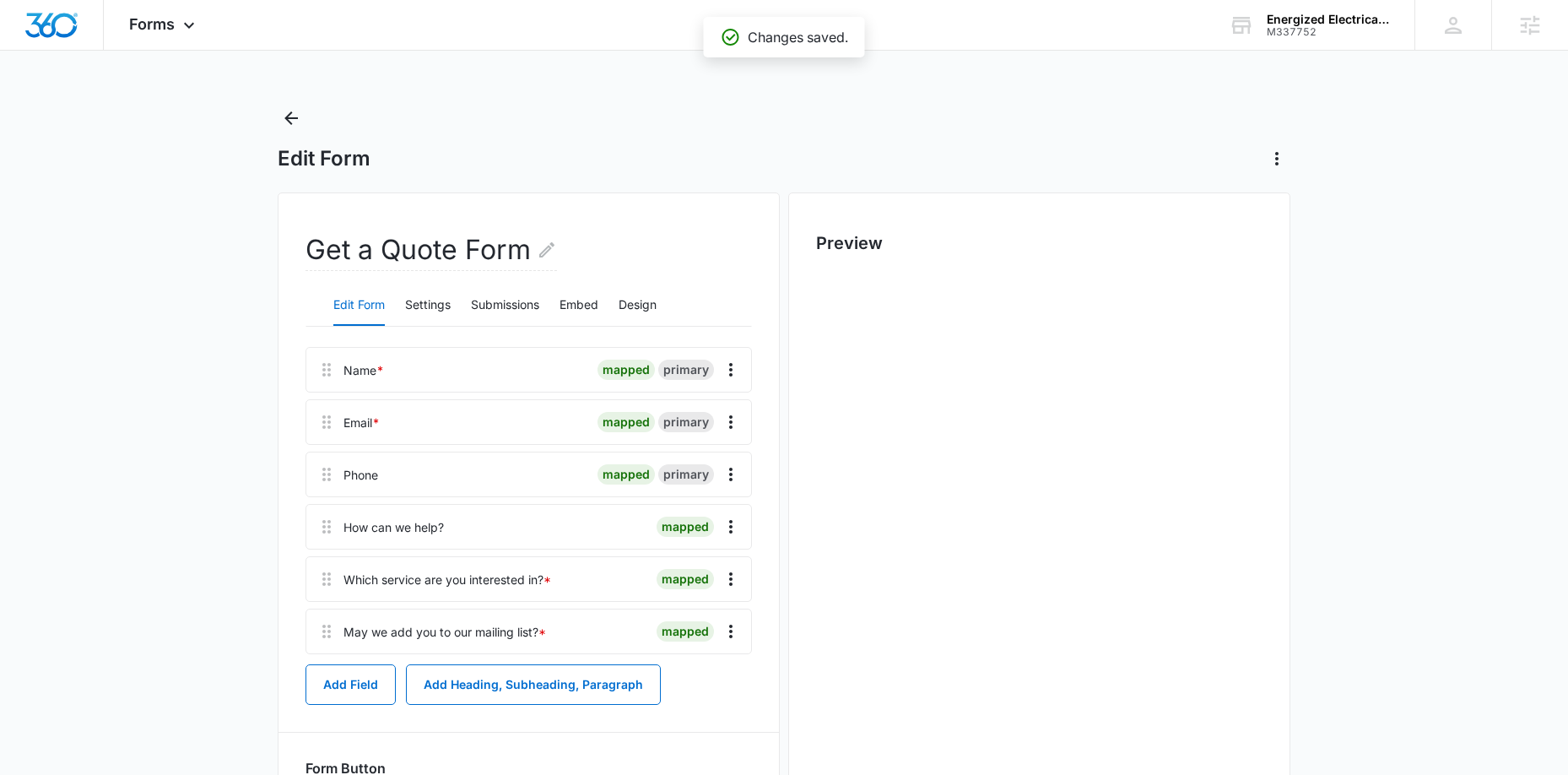
scroll to position [0, 0]
click at [633, 300] on button "Design" at bounding box center [637, 306] width 38 height 41
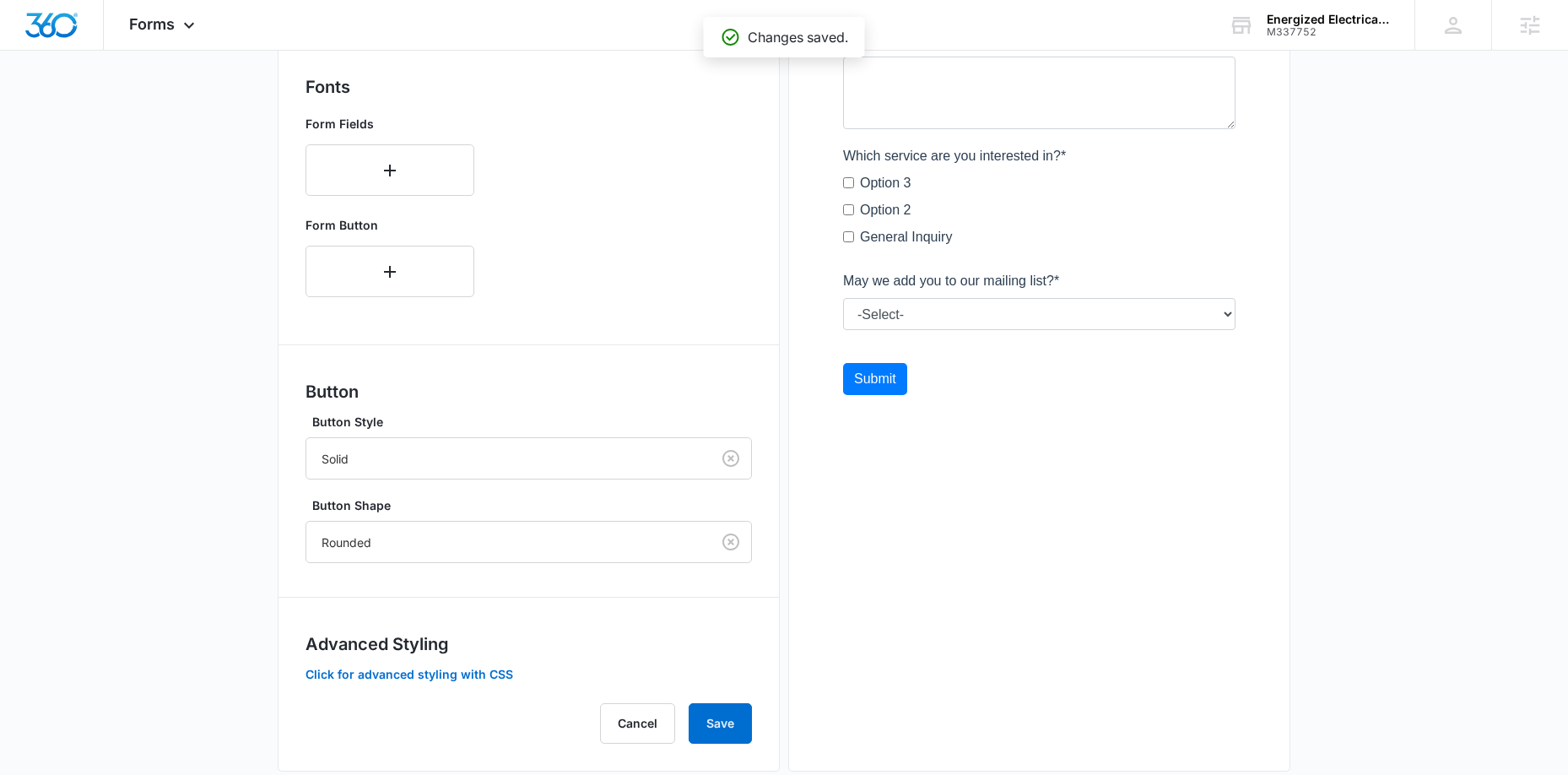
scroll to position [594, 0]
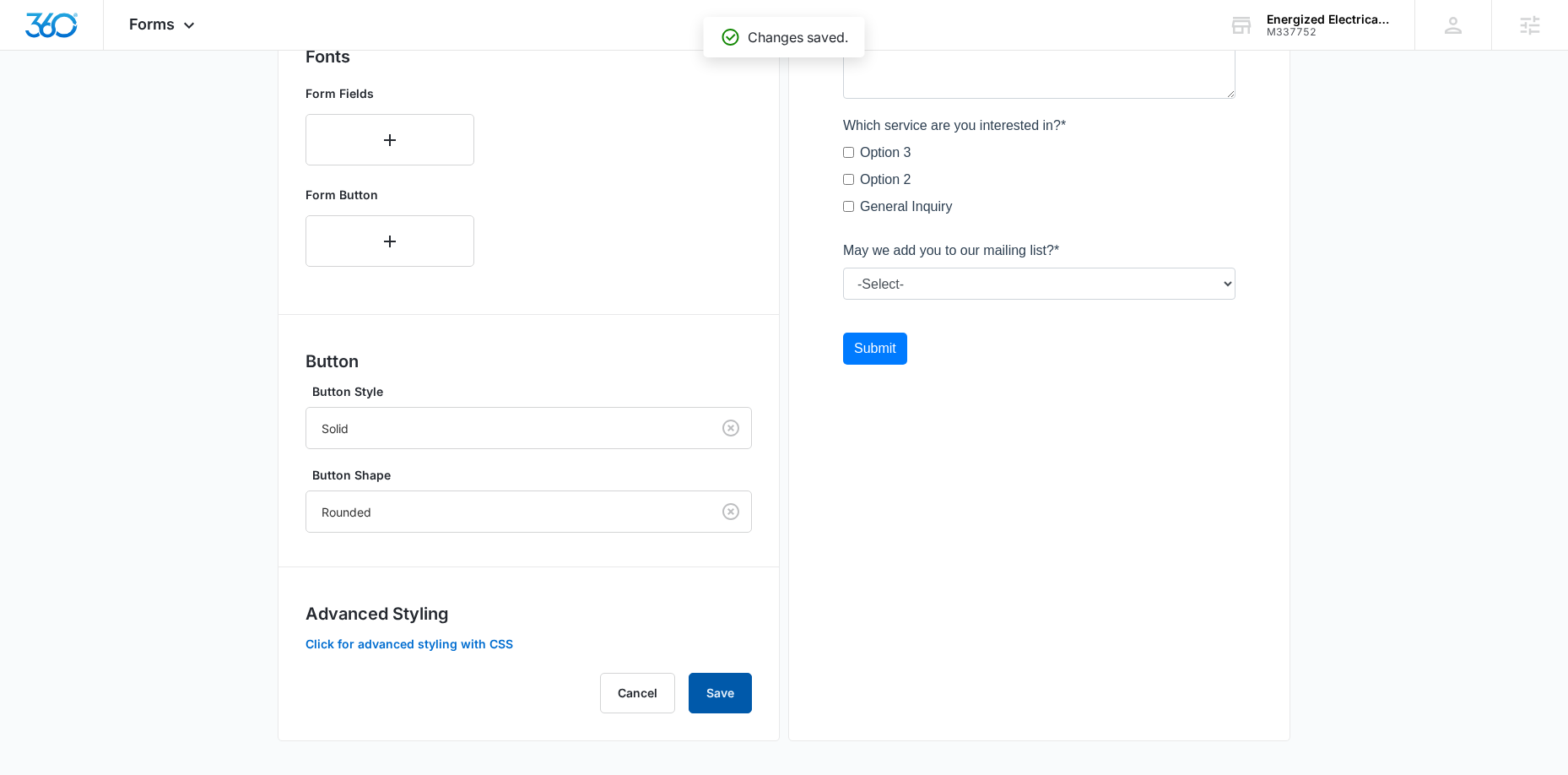
click at [735, 676] on button "Save" at bounding box center [720, 693] width 63 height 41
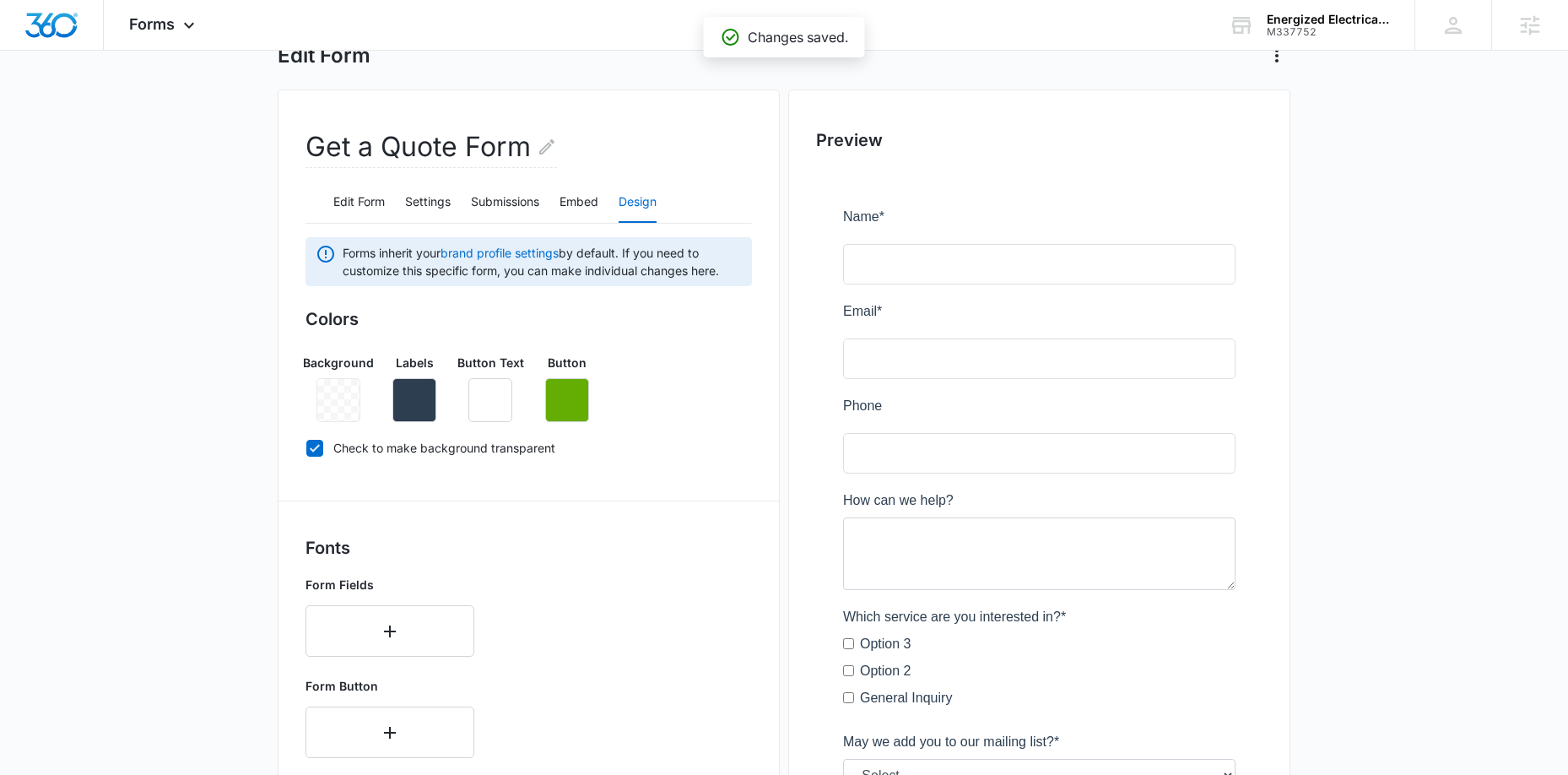
scroll to position [74, 0]
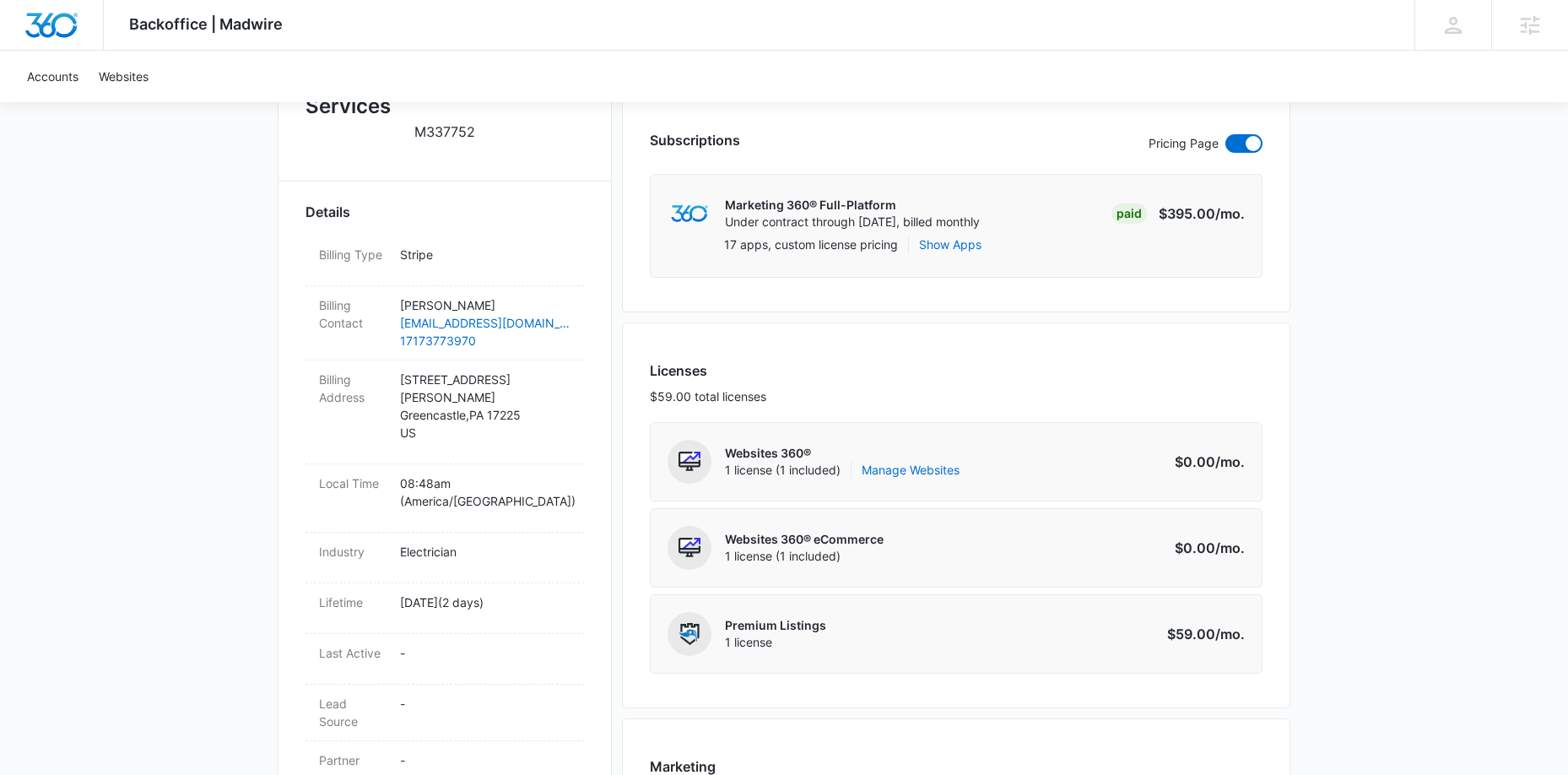
scroll to position [459, 0]
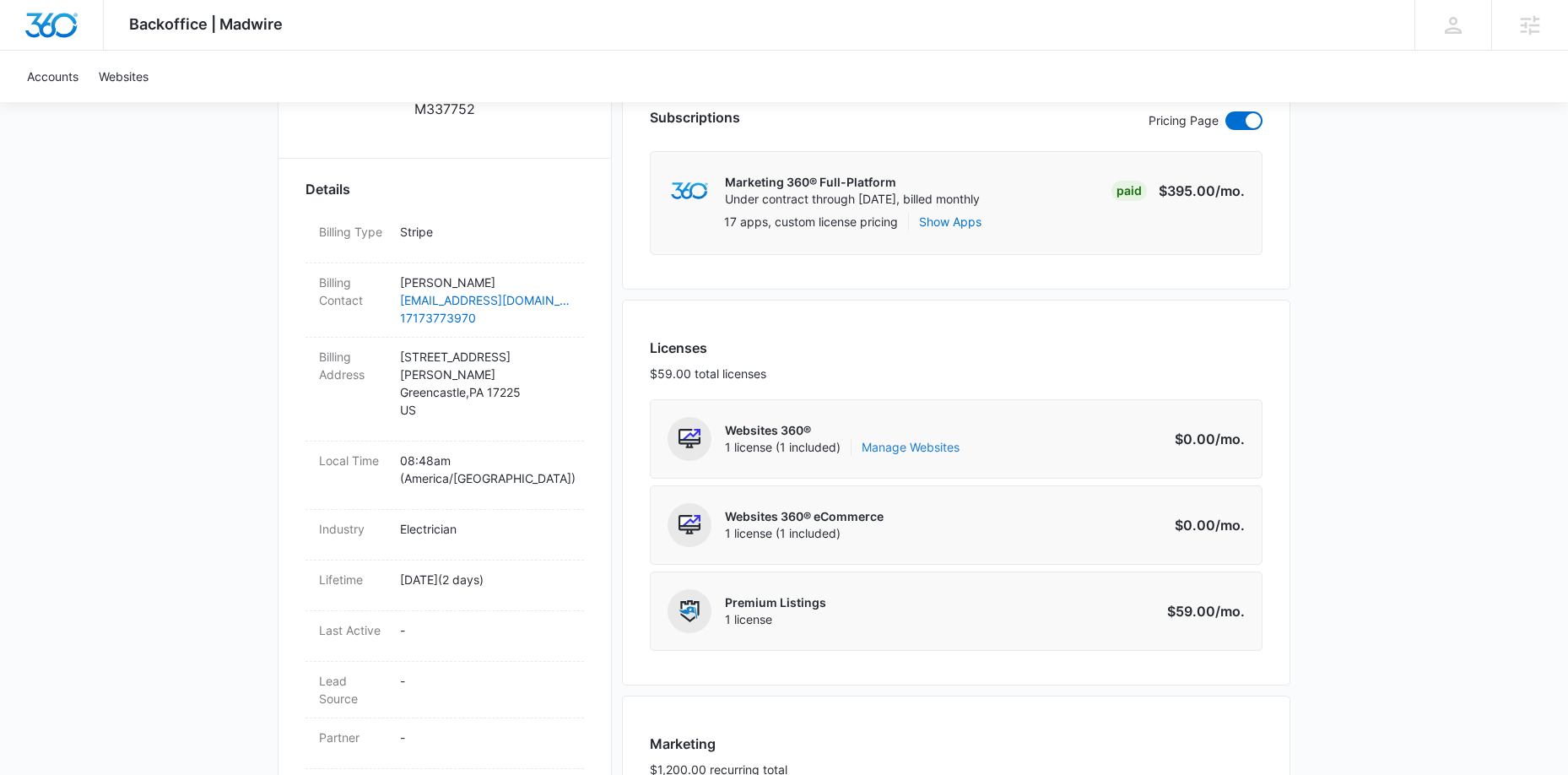
click at [924, 448] on link "Manage Websites" at bounding box center [910, 447] width 98 height 17
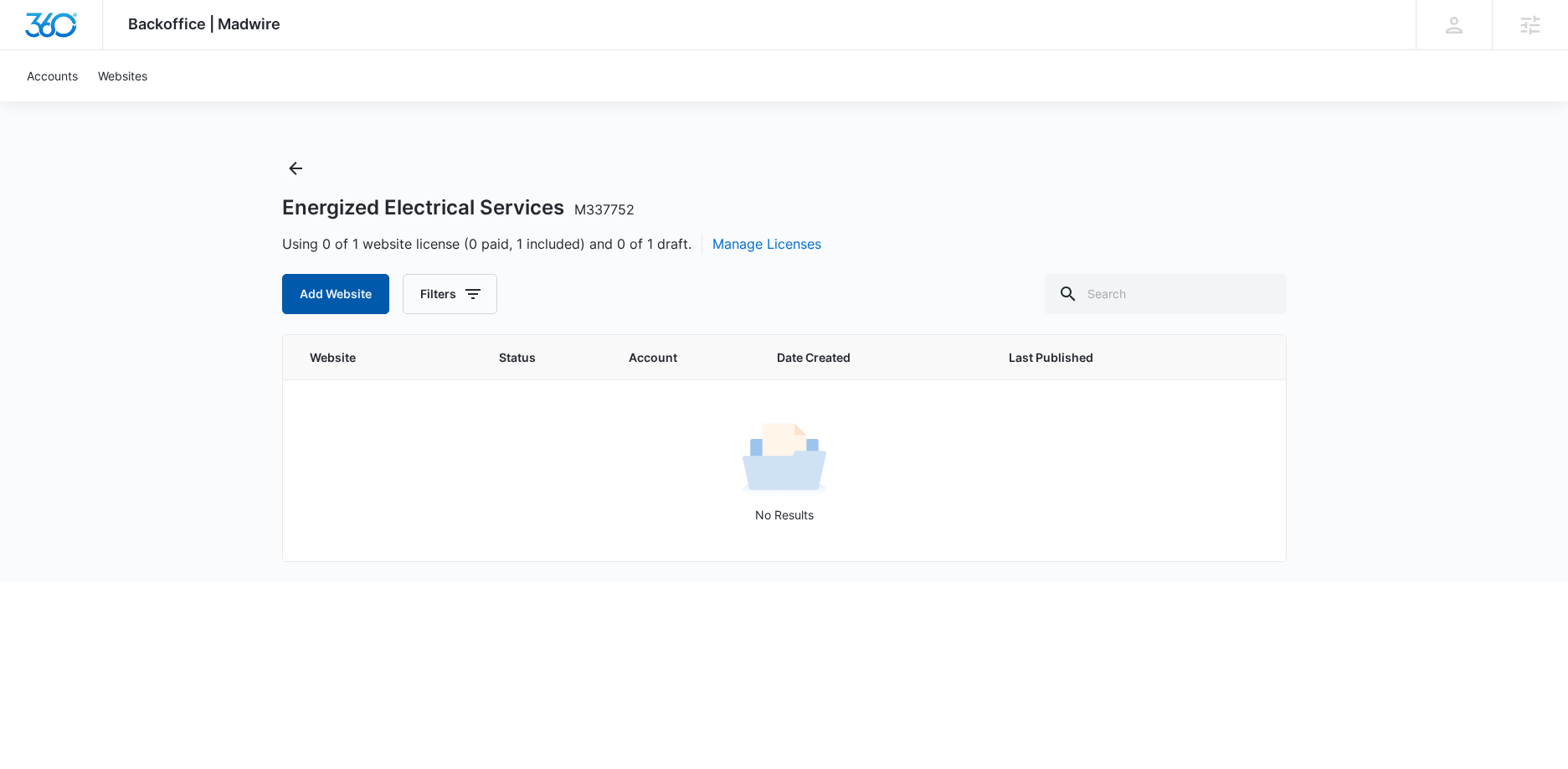
click at [334, 298] on button "Add Website" at bounding box center [336, 294] width 108 height 41
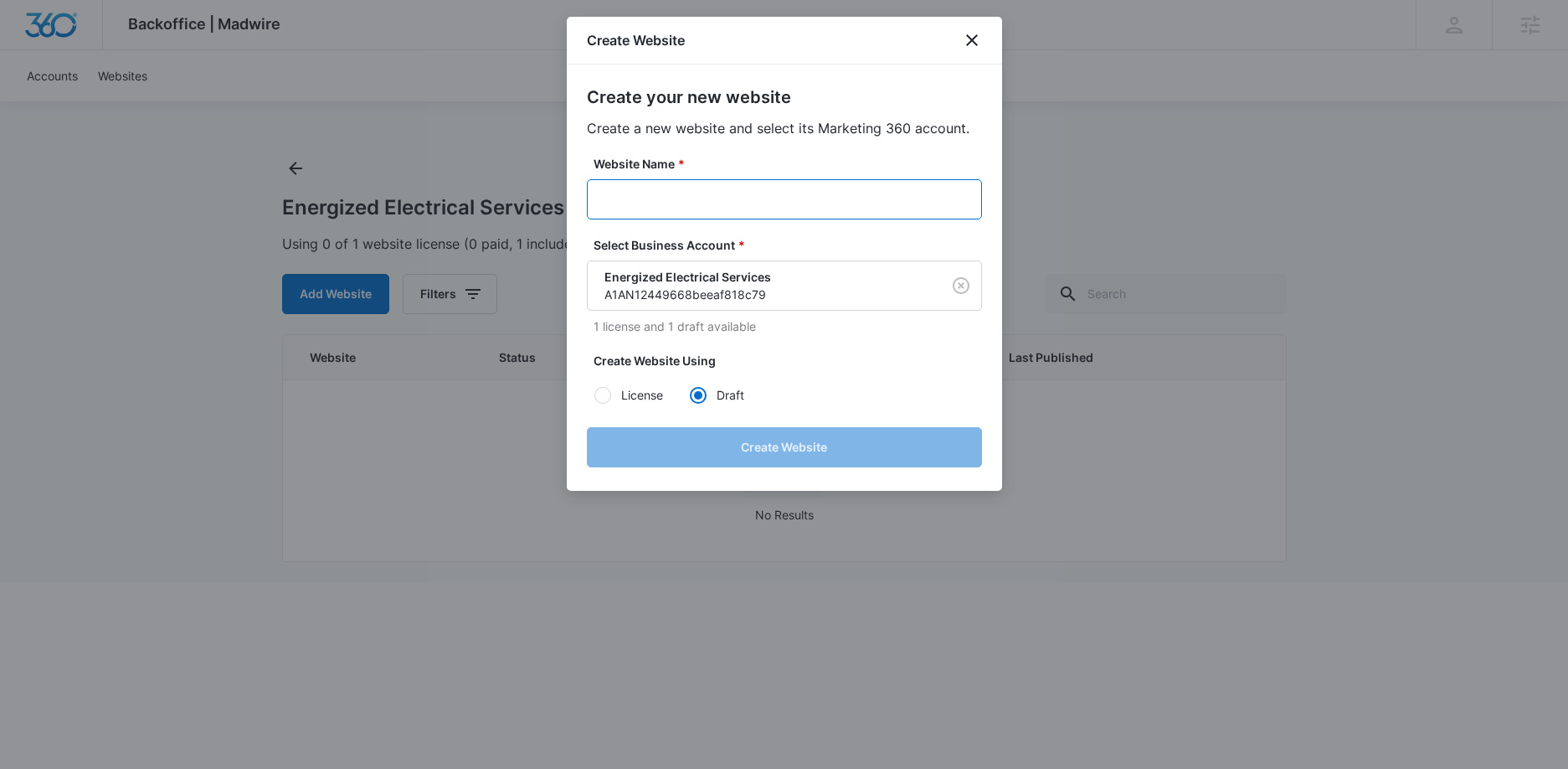
click at [633, 208] on input "Website Name *" at bounding box center [785, 199] width 395 height 41
paste input "M337752 - Energized Electrical Services"
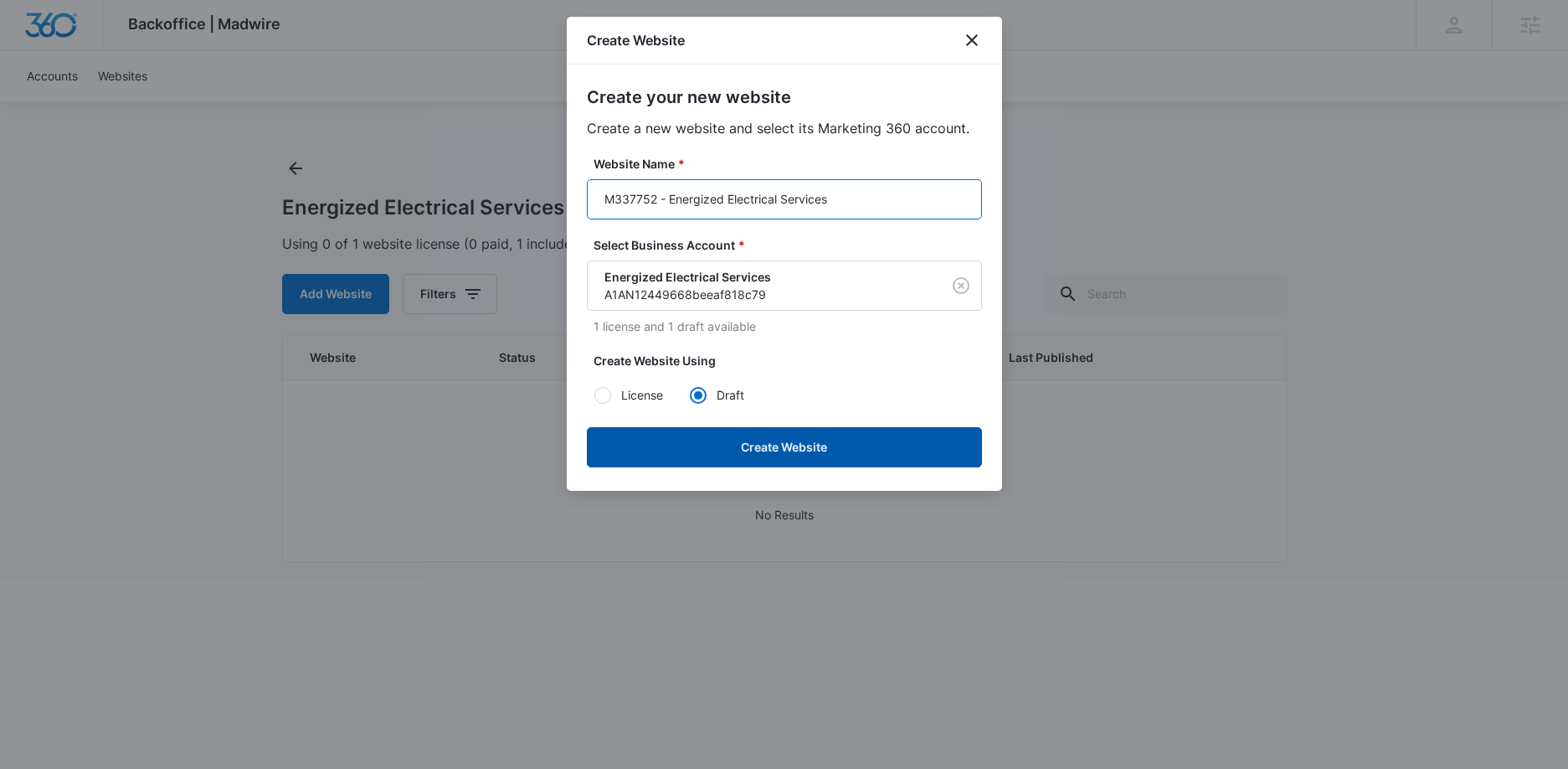
type input "M337752 - Energized Electrical Services"
click at [741, 443] on button "Create Website" at bounding box center [785, 447] width 395 height 41
